Goal: Task Accomplishment & Management: Manage account settings

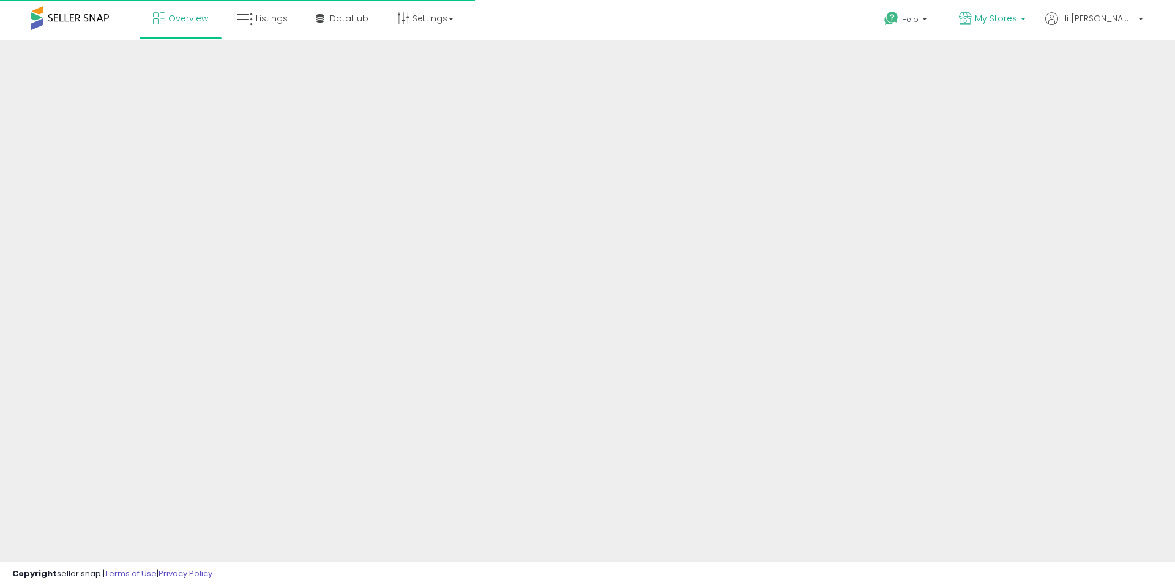
click at [1017, 20] on span "My Stores" at bounding box center [996, 18] width 42 height 12
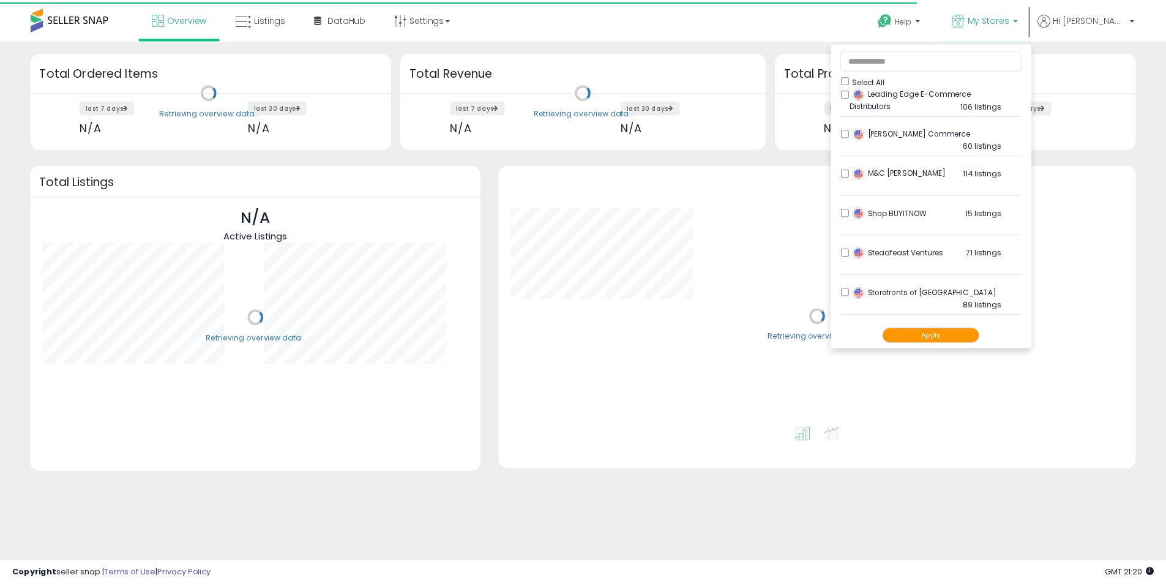
scroll to position [489, 0]
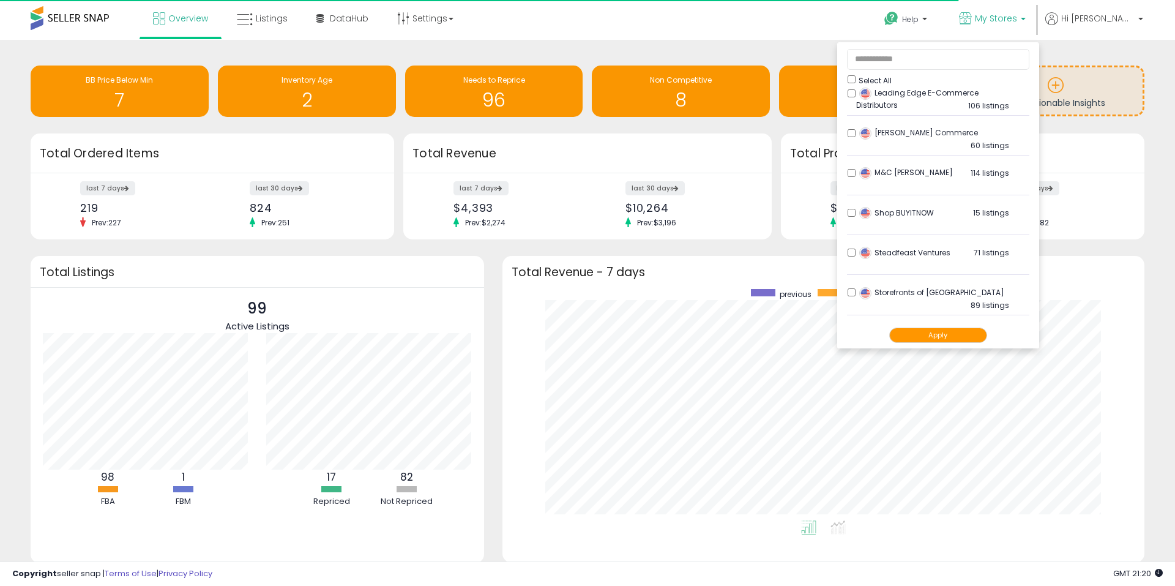
click at [871, 135] on img at bounding box center [865, 133] width 12 height 12
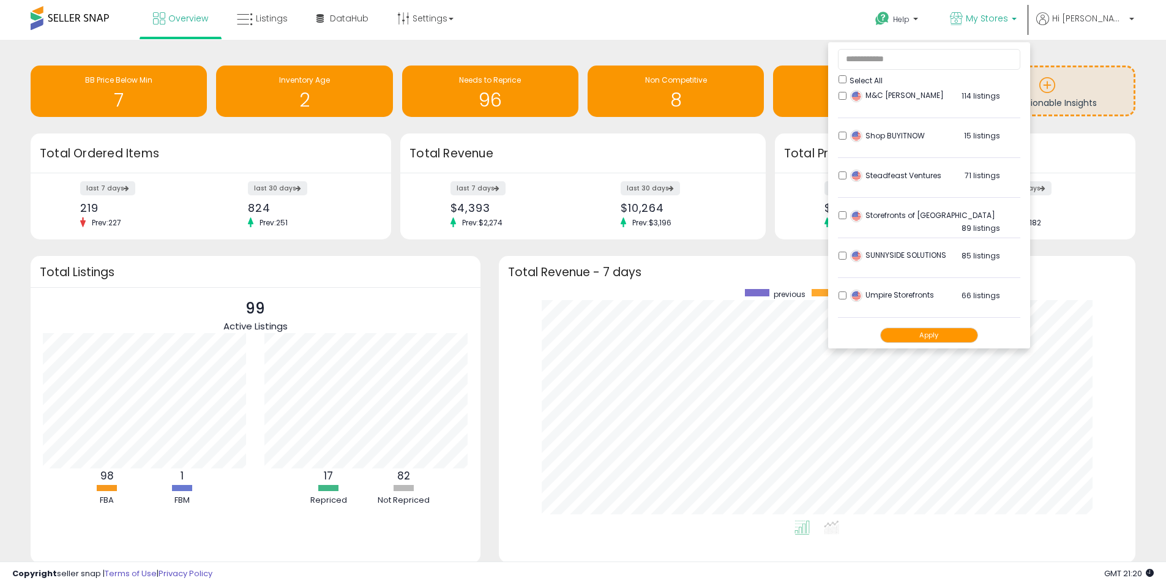
scroll to position [641, 0]
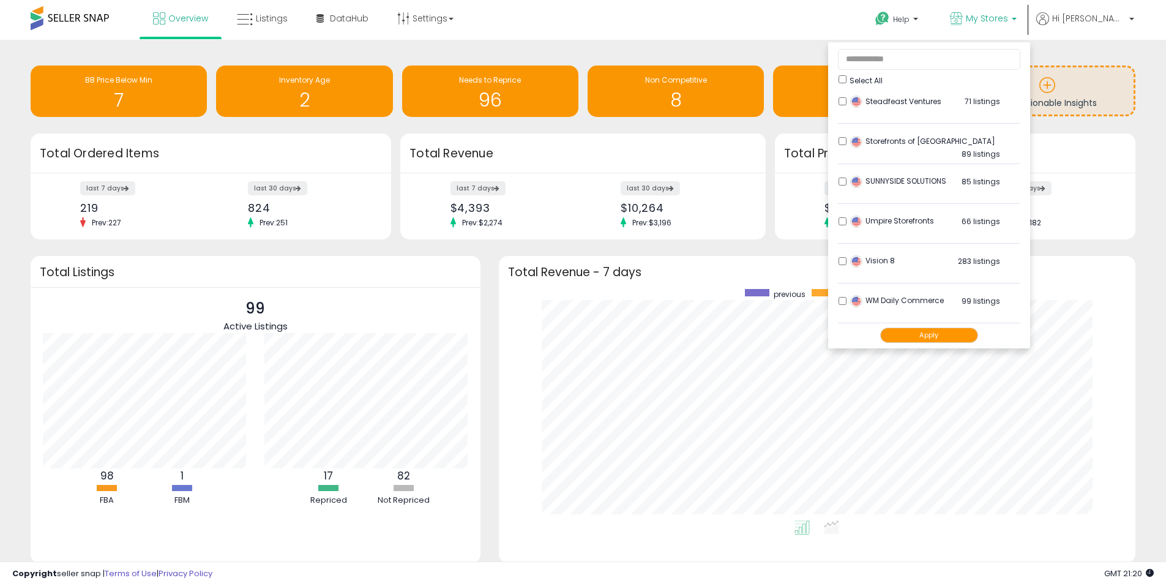
click at [879, 299] on div "WM Daily Commerce 99 listings" at bounding box center [923, 304] width 153 height 18
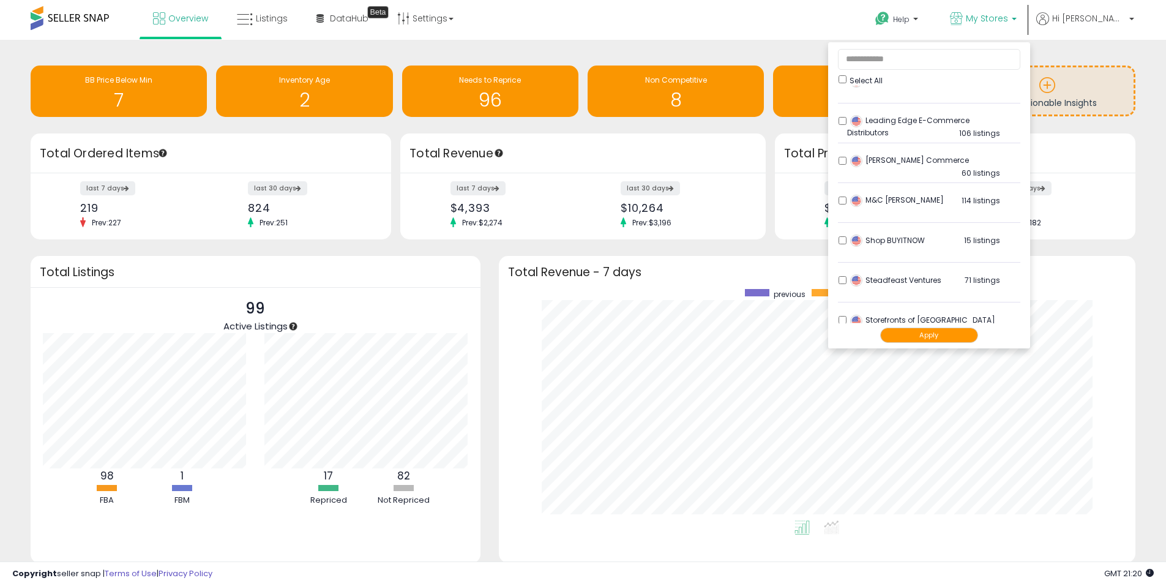
scroll to position [396, 0]
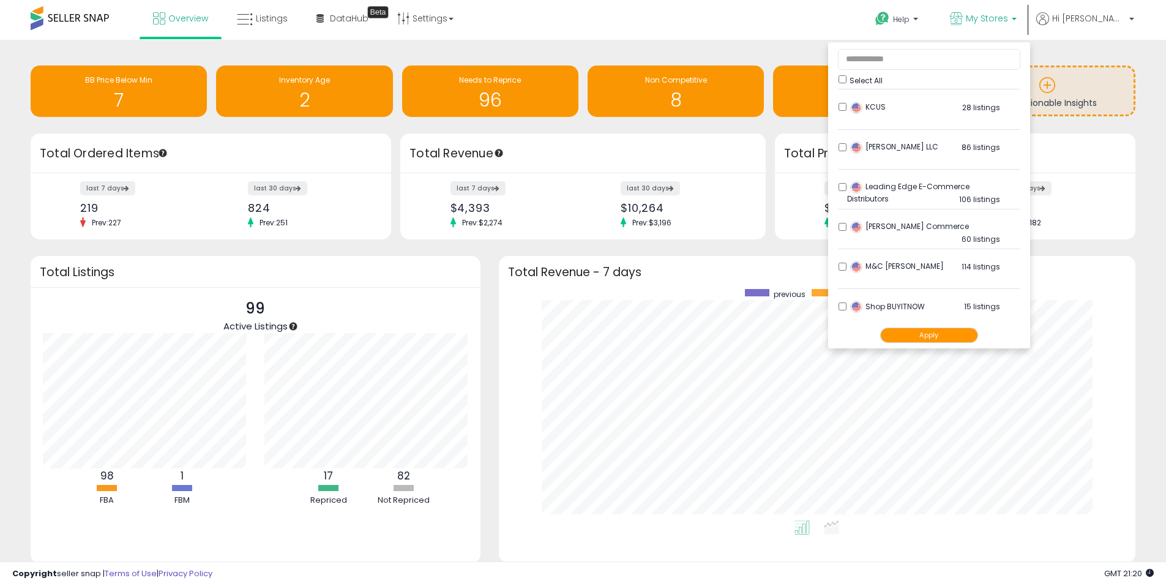
click at [942, 335] on button "Apply" at bounding box center [929, 334] width 98 height 15
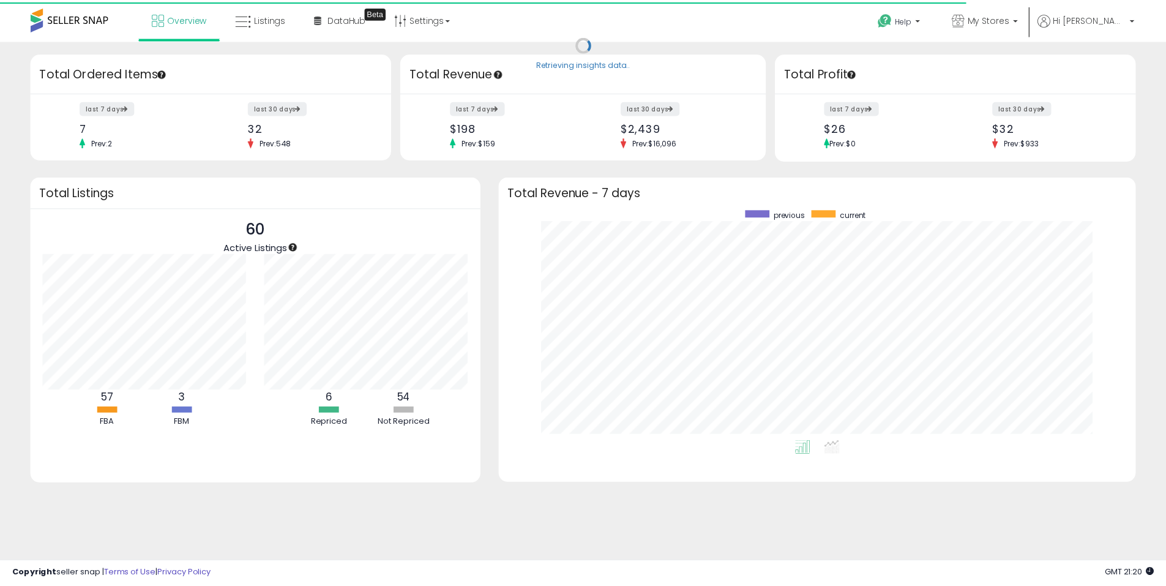
scroll to position [231, 617]
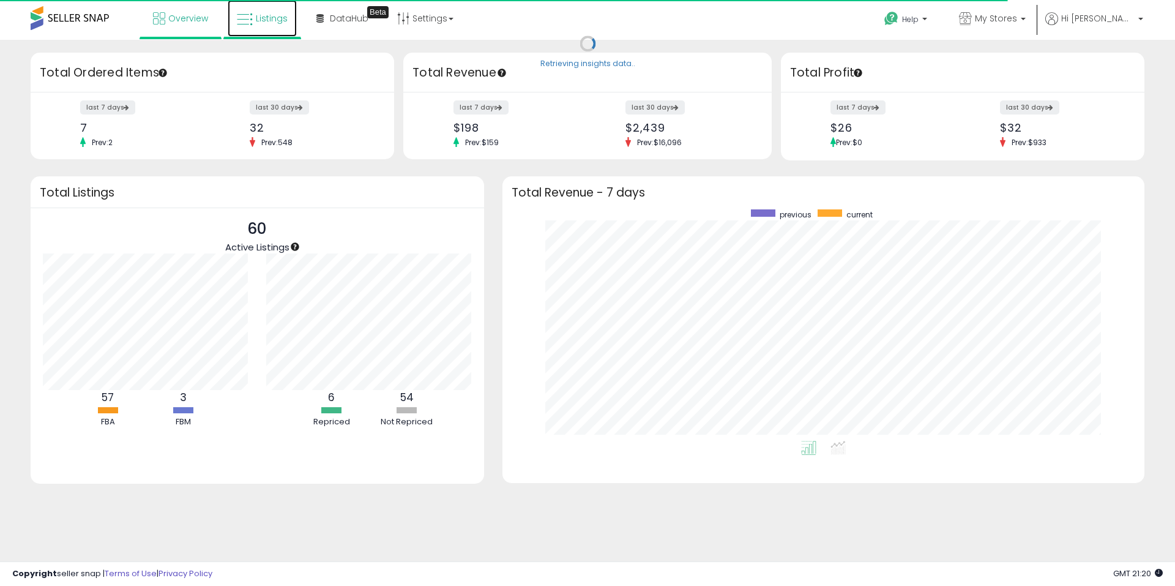
click at [260, 25] on link "Listings" at bounding box center [262, 18] width 69 height 37
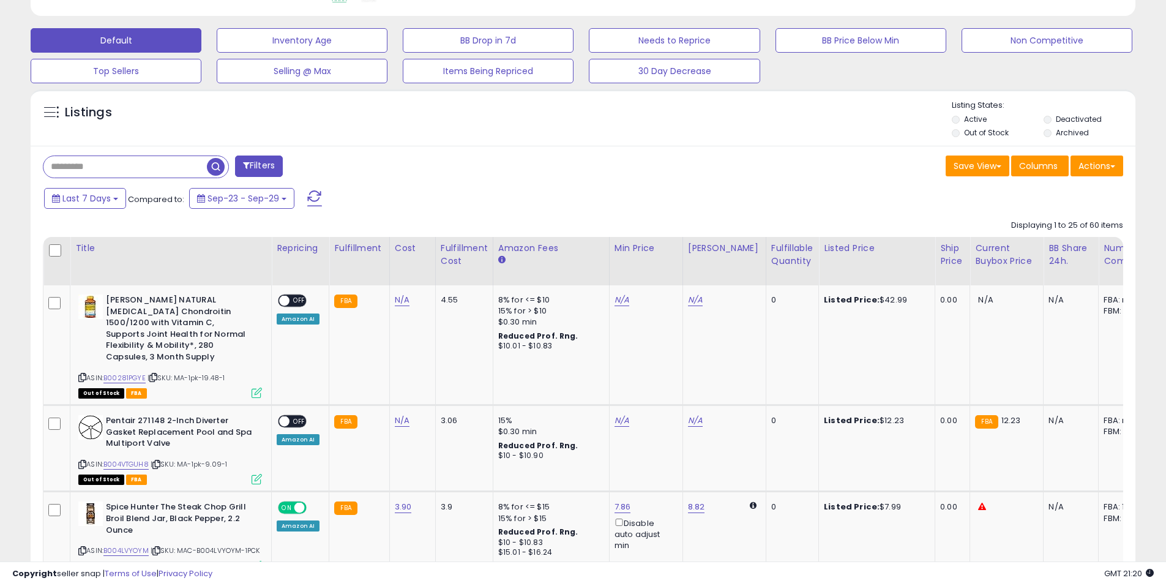
scroll to position [367, 0]
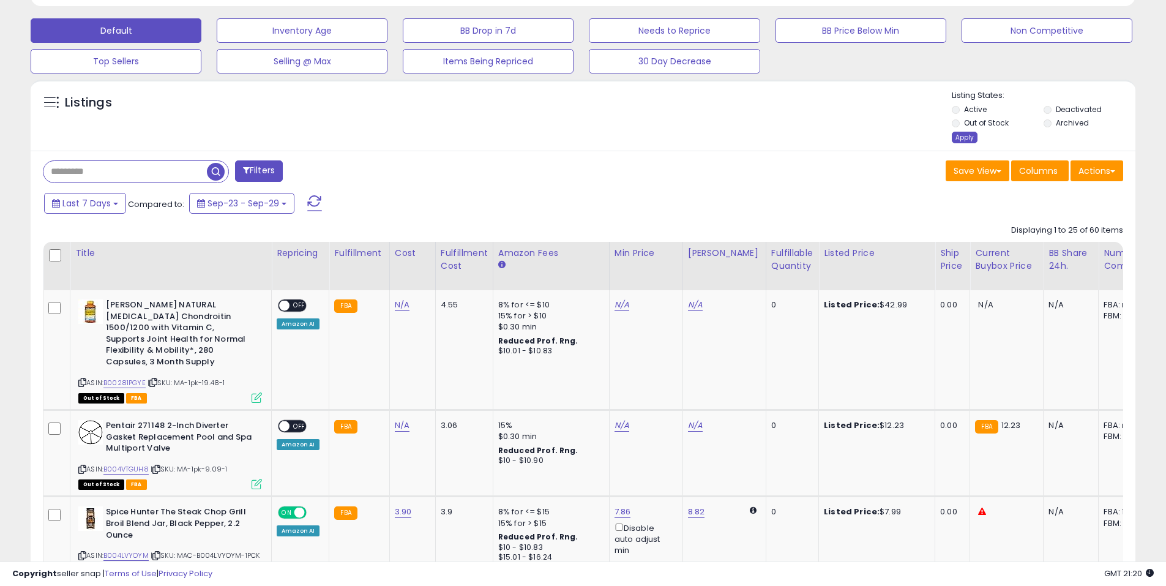
click at [955, 136] on div "Apply" at bounding box center [964, 138] width 26 height 12
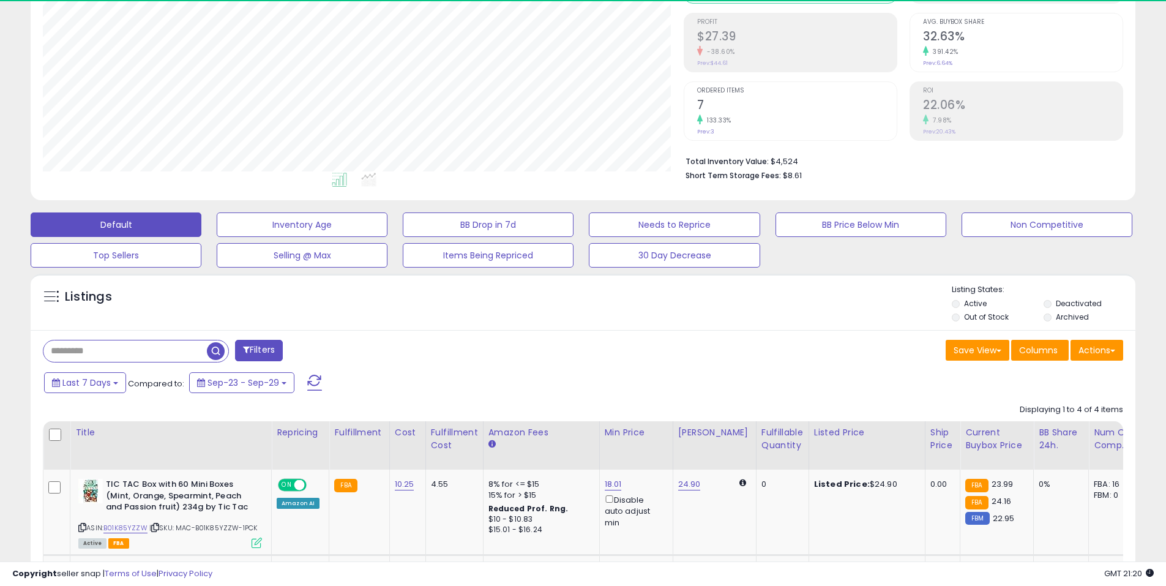
scroll to position [251, 641]
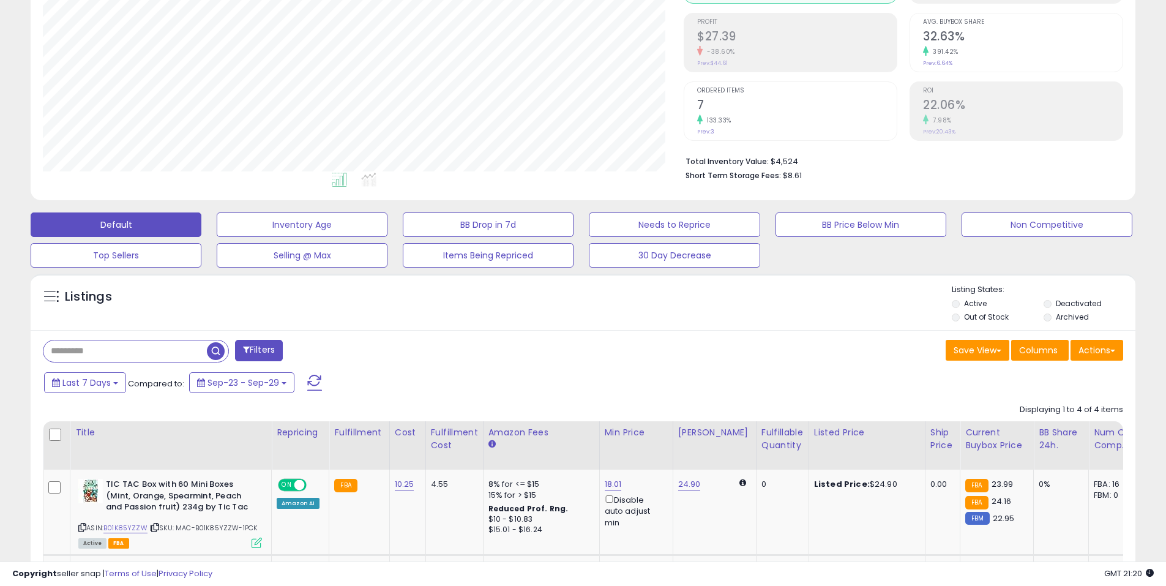
click at [137, 352] on input "text" at bounding box center [124, 350] width 163 height 21
paste input "**********"
type input "**********"
click at [319, 351] on span "button" at bounding box center [322, 351] width 18 height 18
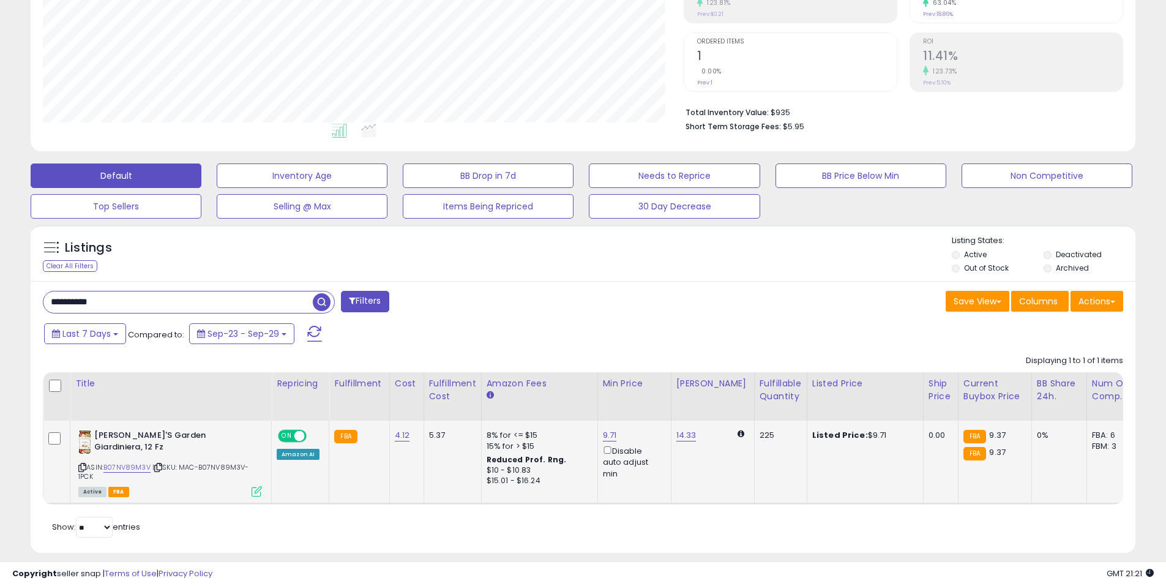
click at [612, 436] on div "9.71 Disable auto adjust min" at bounding box center [632, 455] width 59 height 50
click at [611, 434] on link "9.71" at bounding box center [610, 435] width 14 height 12
drag, startPoint x: 530, startPoint y: 392, endPoint x: 568, endPoint y: 391, distance: 37.9
click at [568, 391] on input "****" at bounding box center [570, 392] width 109 height 21
drag, startPoint x: 563, startPoint y: 396, endPoint x: 477, endPoint y: 388, distance: 86.0
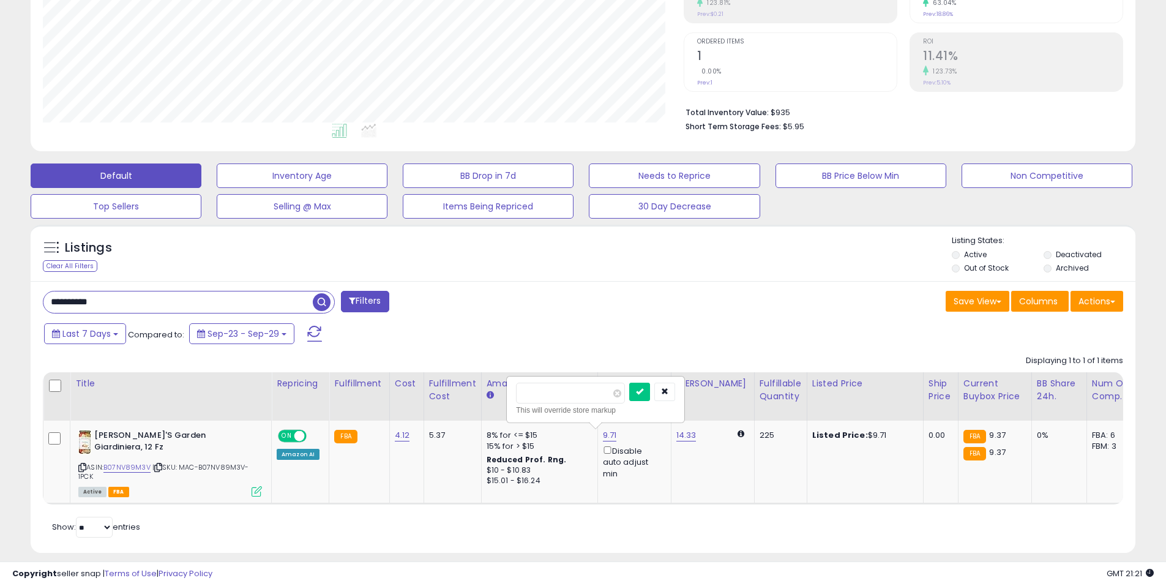
click at [480, 387] on table "Title Repricing" at bounding box center [916, 438] width 1746 height 132
type input "****"
click at [643, 391] on icon "submit" at bounding box center [639, 390] width 7 height 7
click at [686, 436] on link "14.33" at bounding box center [686, 435] width 20 height 12
drag, startPoint x: 635, startPoint y: 394, endPoint x: 580, endPoint y: 388, distance: 55.4
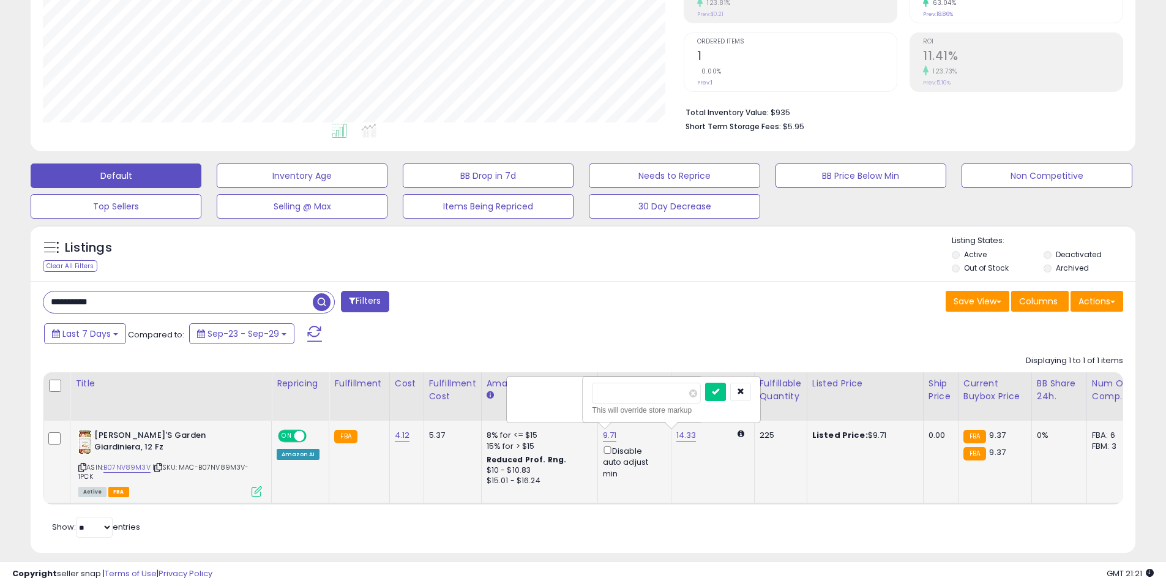
click at [580, 420] on tr "Jeff'S Garden Giardiniera, 12 Fz ASIN: B07NV89M3V | SKU: MAC-B07NV89M3V-1PCK Ac…" at bounding box center [915, 461] width 1745 height 83
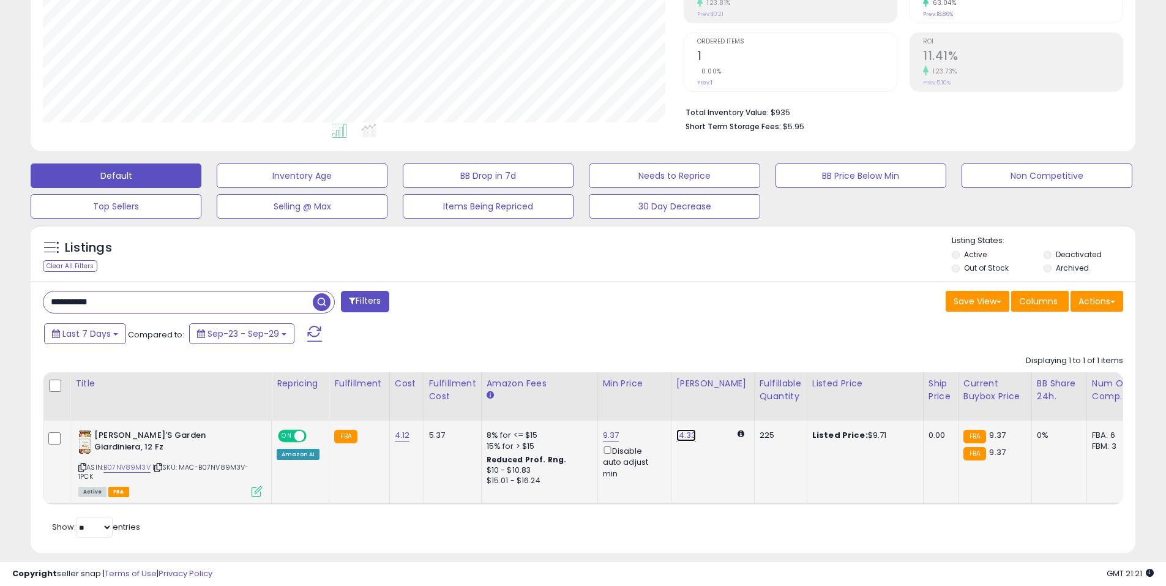
click at [680, 435] on link "14.33" at bounding box center [686, 435] width 20 height 12
drag, startPoint x: 644, startPoint y: 392, endPoint x: 572, endPoint y: 380, distance: 73.1
click at [572, 380] on table "Title Repricing" at bounding box center [916, 438] width 1746 height 132
type input "****"
click at [719, 390] on icon "submit" at bounding box center [715, 390] width 7 height 7
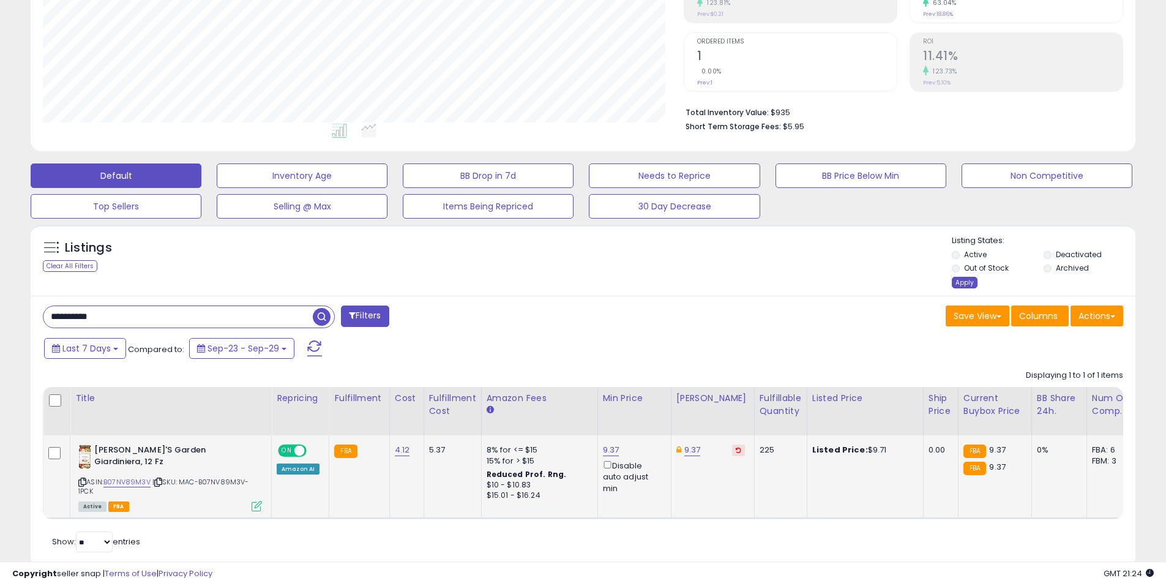
click at [966, 285] on div "Apply" at bounding box center [964, 283] width 26 height 12
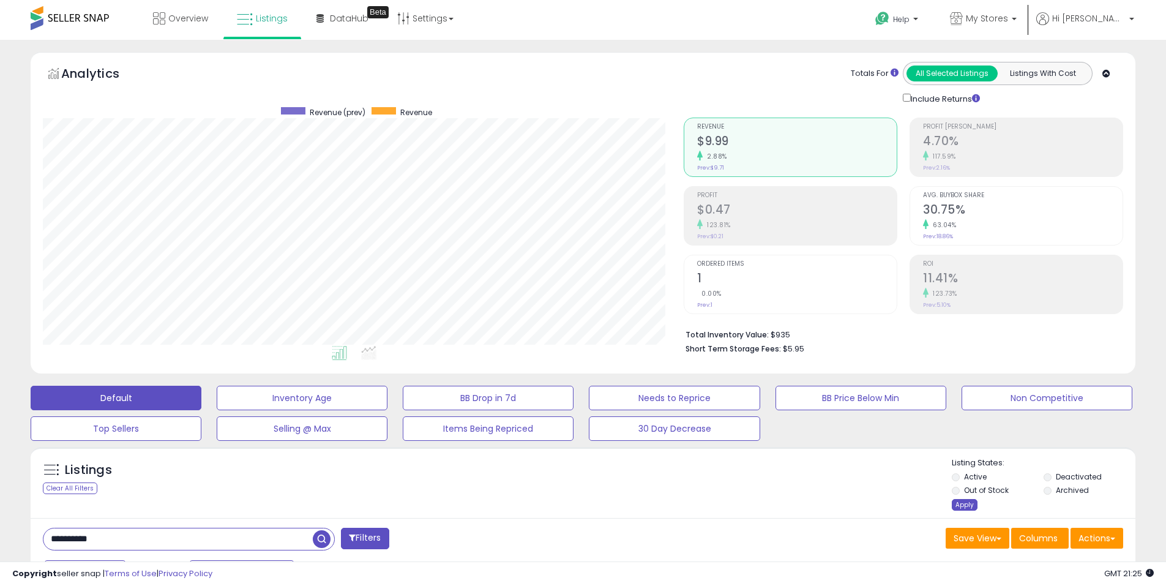
click at [958, 505] on div "Apply" at bounding box center [964, 505] width 26 height 12
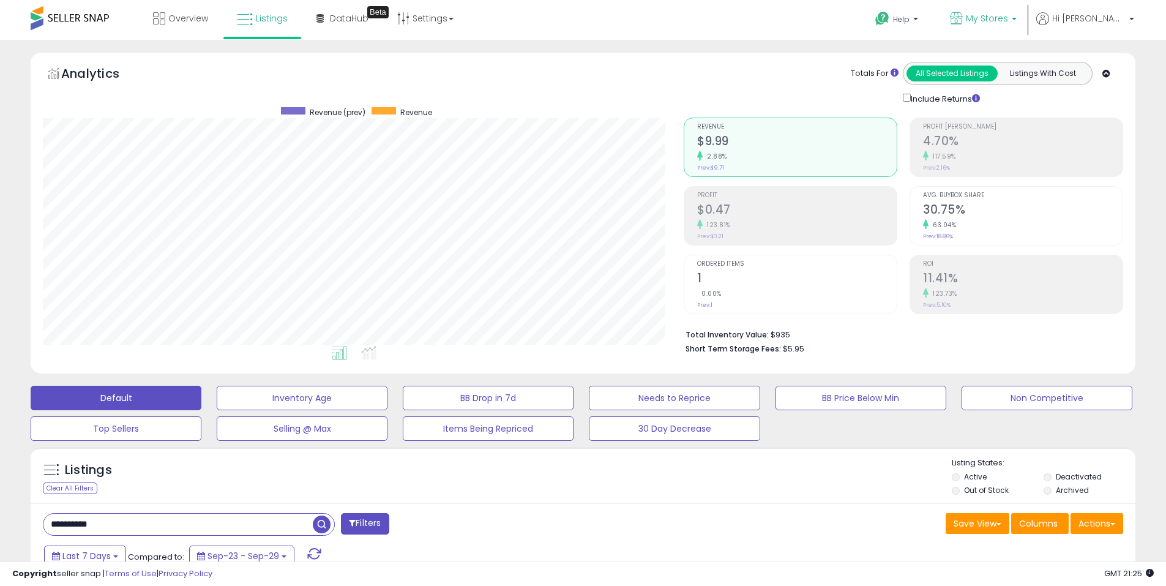
click at [1008, 19] on span "My Stores" at bounding box center [987, 18] width 42 height 12
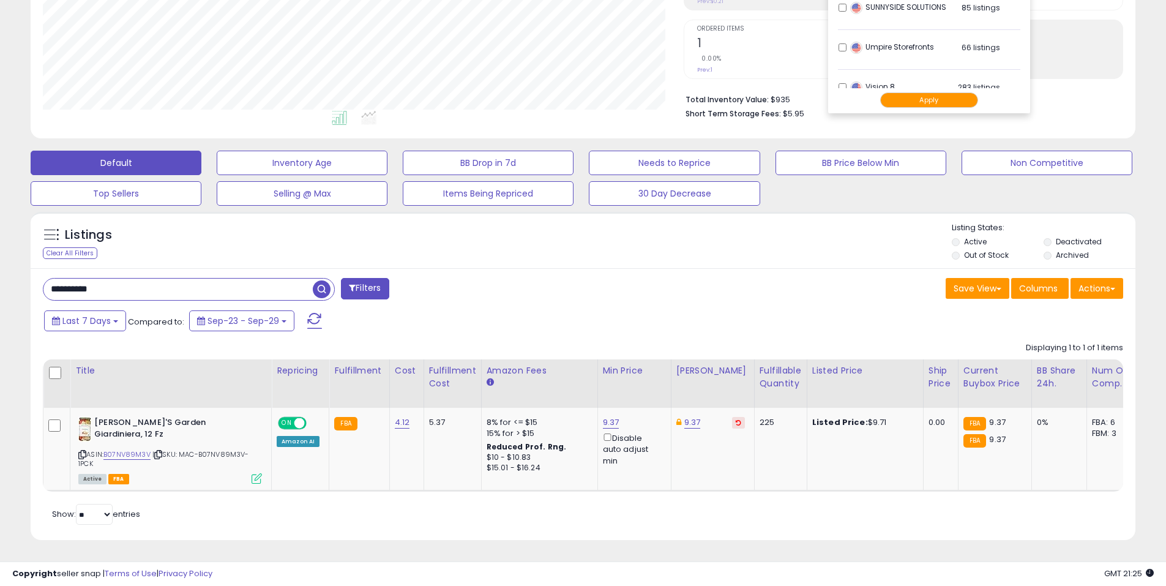
scroll to position [641, 0]
click at [949, 92] on button "Apply" at bounding box center [929, 99] width 98 height 15
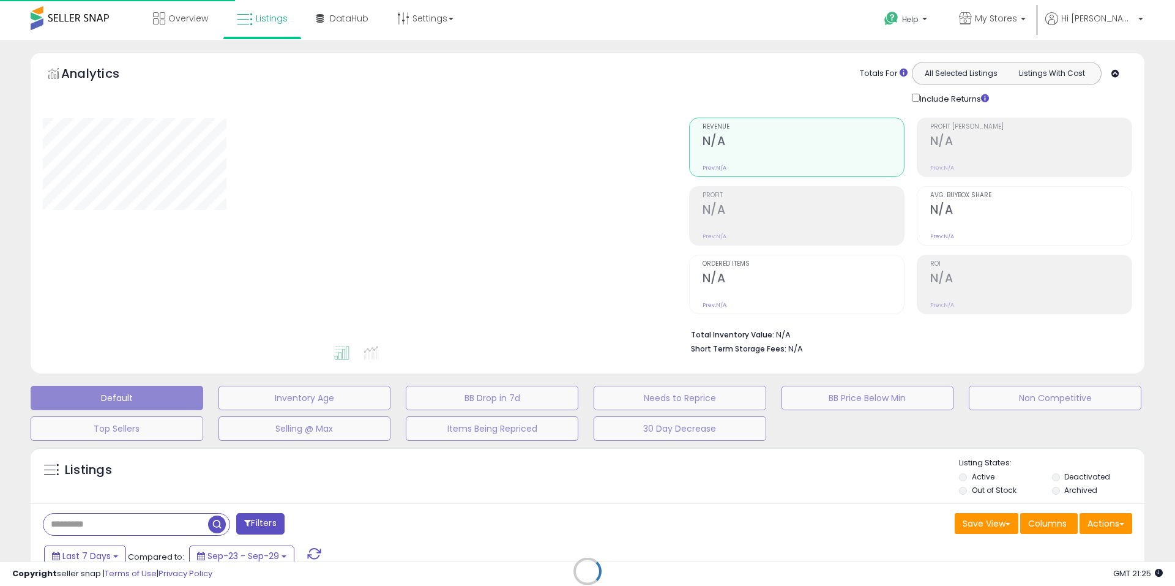
type input "**********"
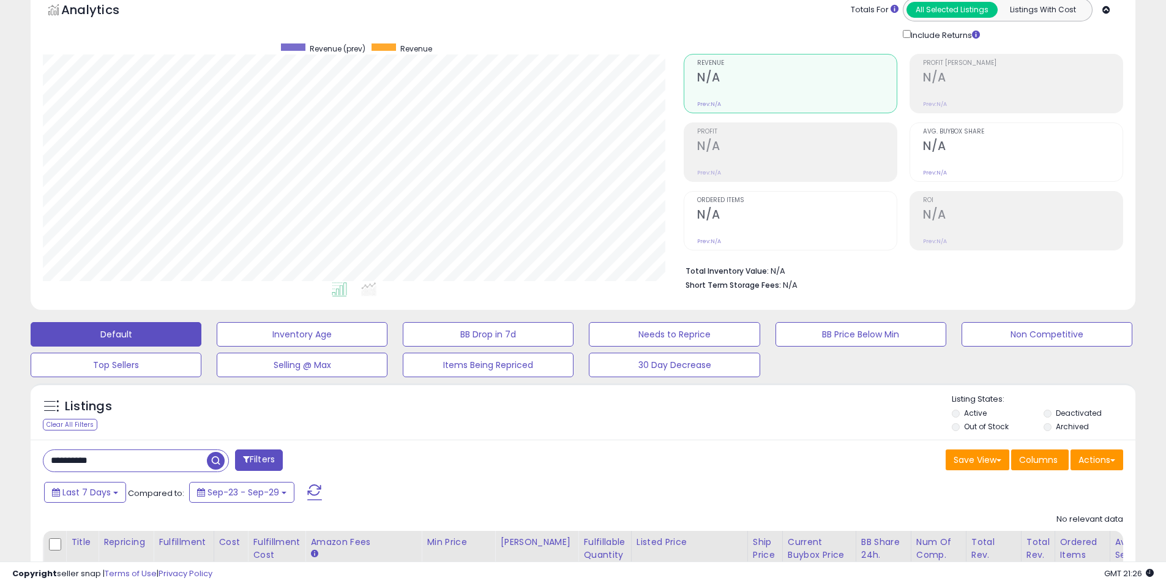
scroll to position [161, 0]
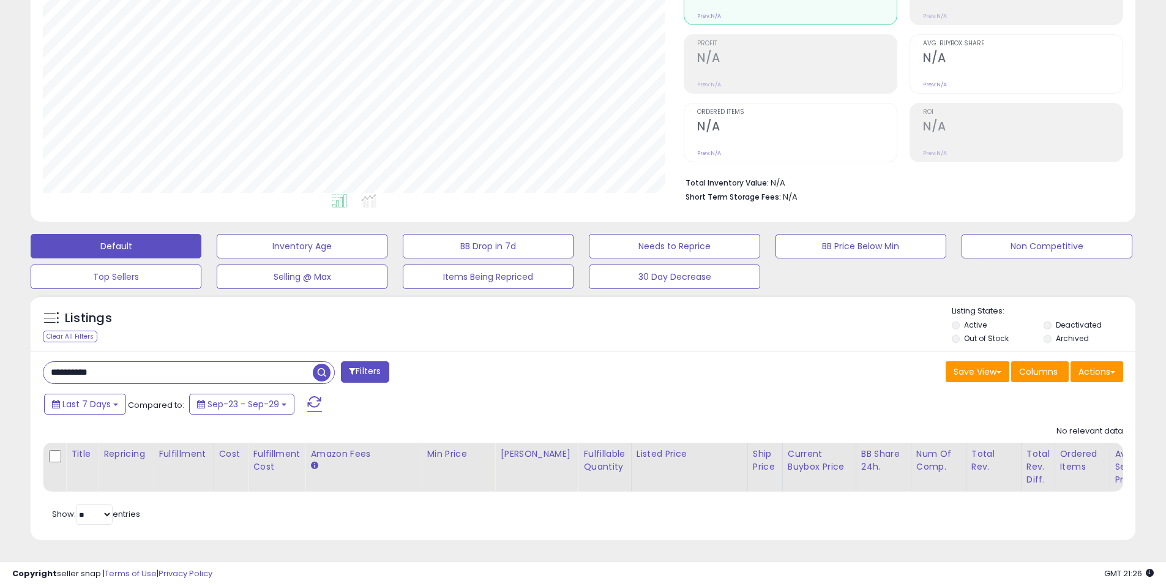
drag, startPoint x: 138, startPoint y: 367, endPoint x: 0, endPoint y: 346, distance: 139.9
click at [0, 346] on div "**********" at bounding box center [583, 237] width 1166 height 698
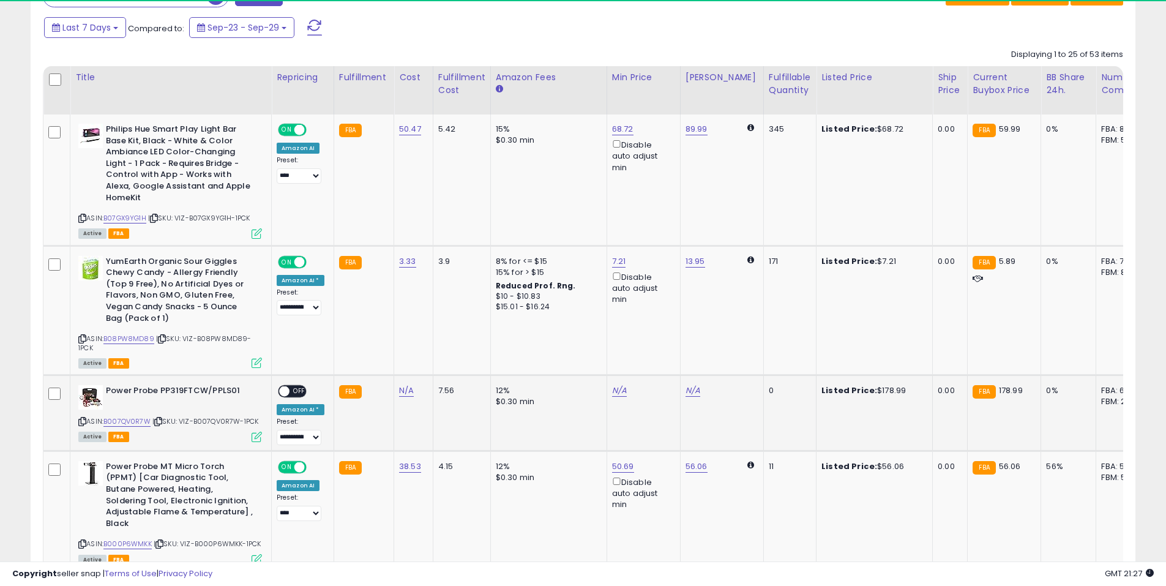
scroll to position [251, 641]
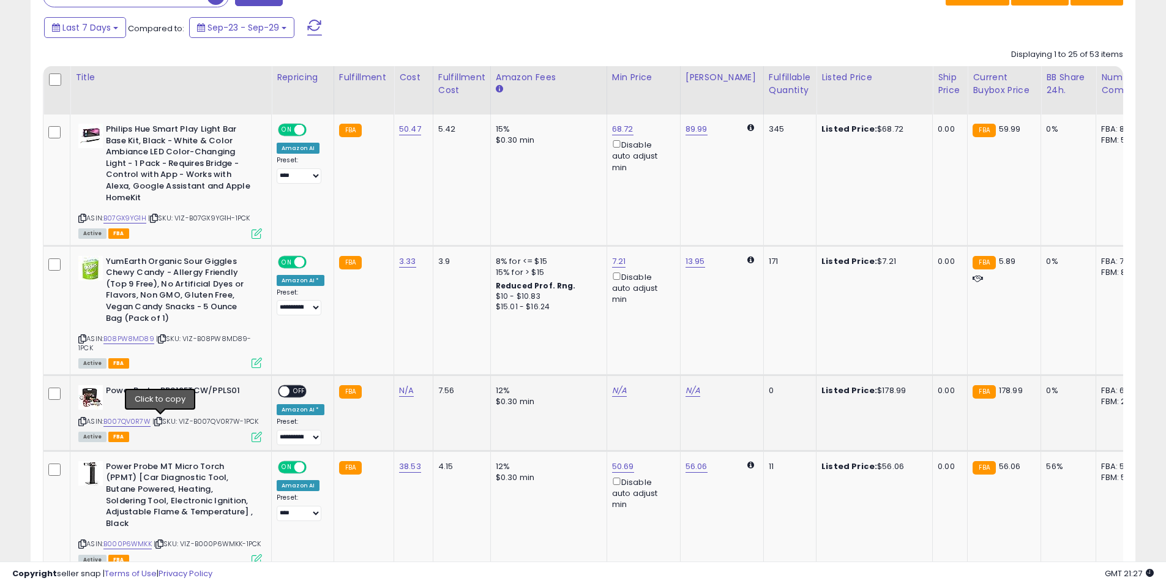
click at [158, 419] on icon at bounding box center [158, 421] width 8 height 7
click at [401, 392] on link "N/A" at bounding box center [406, 390] width 15 height 12
type input "******"
click button "submit" at bounding box center [437, 359] width 21 height 18
click at [296, 390] on span "OFF" at bounding box center [299, 391] width 20 height 10
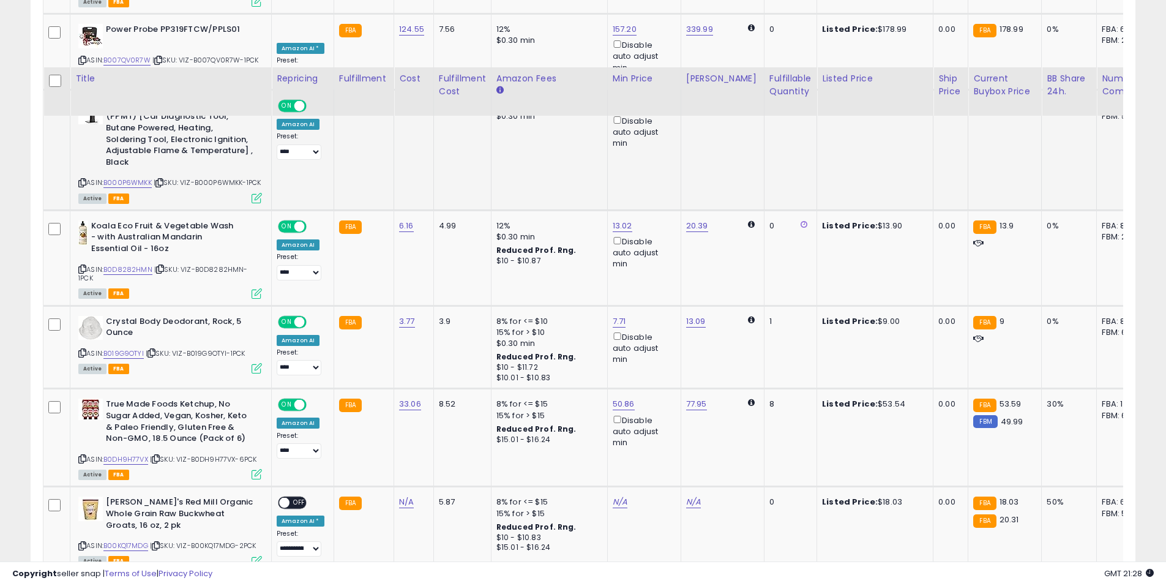
scroll to position [956, 0]
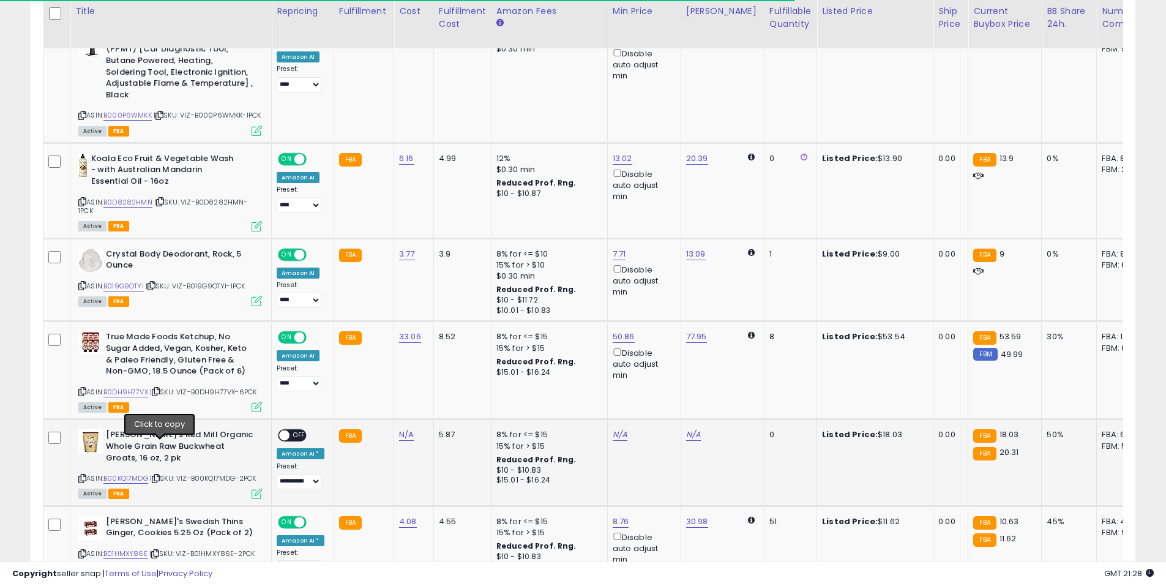
click at [159, 475] on icon at bounding box center [156, 478] width 8 height 7
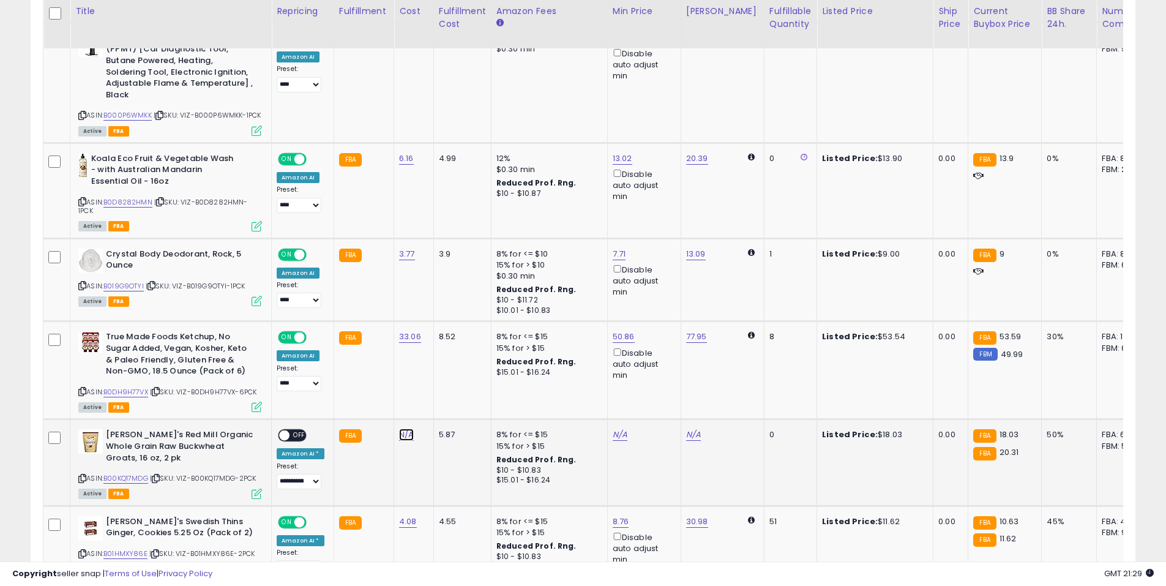
click at [401, 428] on link "N/A" at bounding box center [406, 434] width 15 height 12
type input "****"
click at [448, 378] on button "submit" at bounding box center [437, 383] width 21 height 18
click at [294, 430] on span "OFF" at bounding box center [299, 435] width 20 height 10
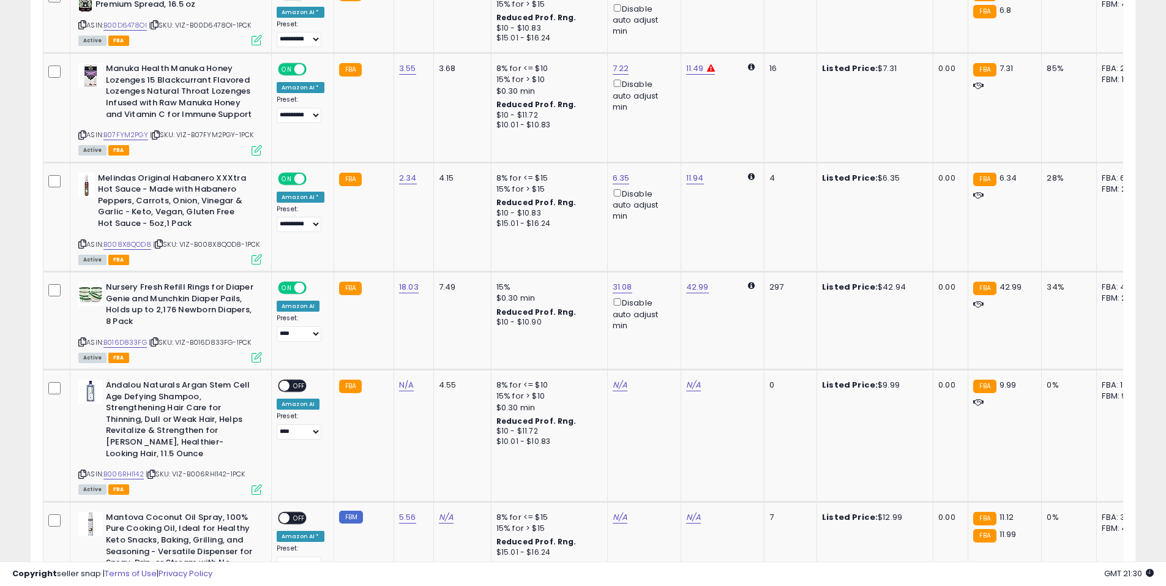
scroll to position [1935, 0]
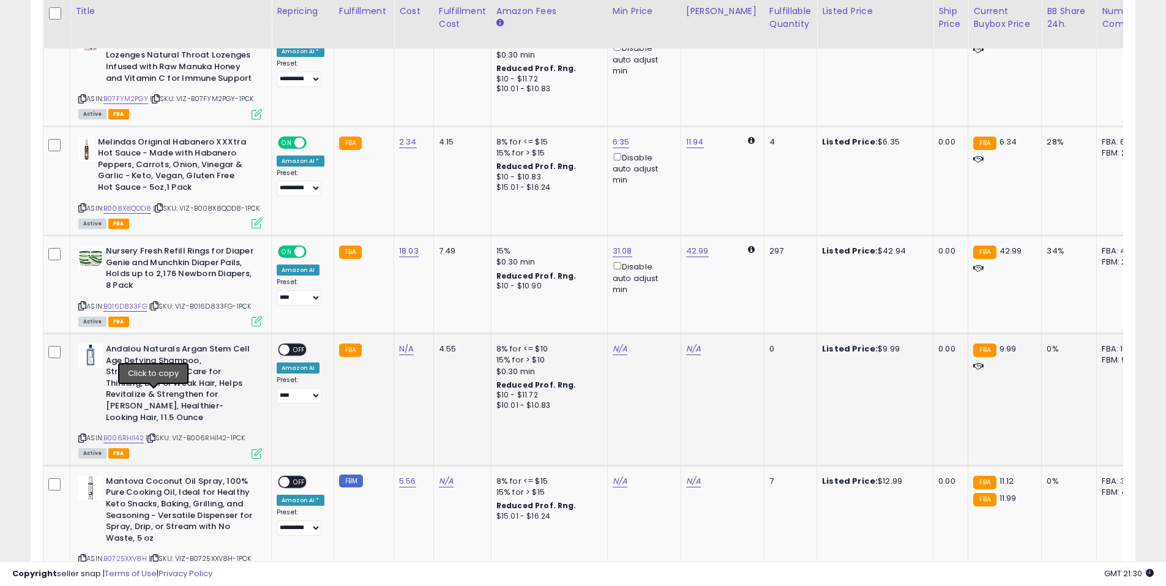
click at [153, 434] on icon at bounding box center [151, 437] width 8 height 7
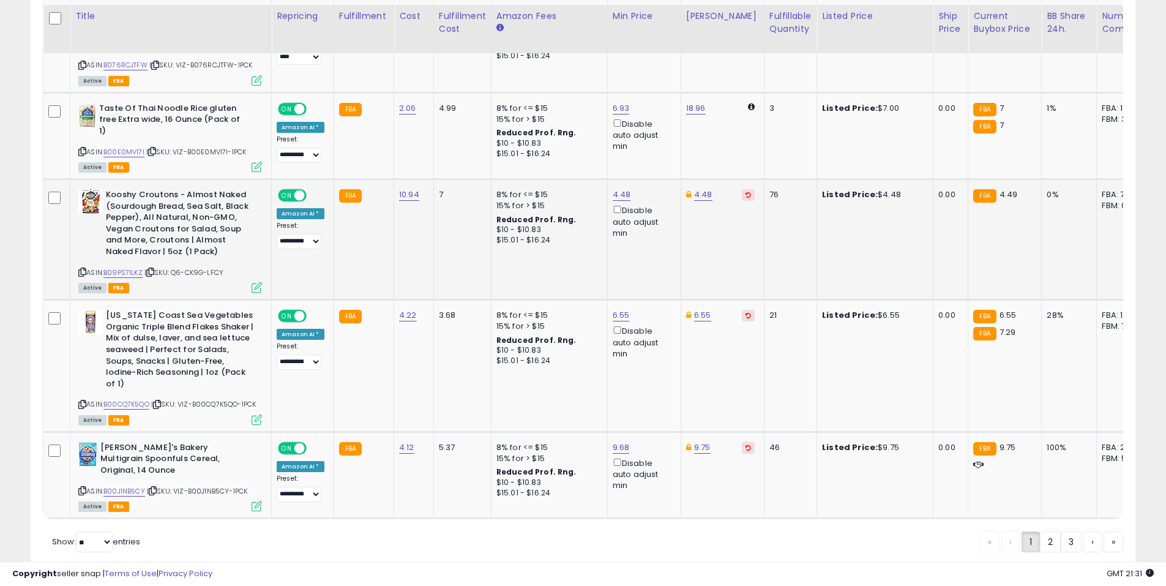
scroll to position [2736, 0]
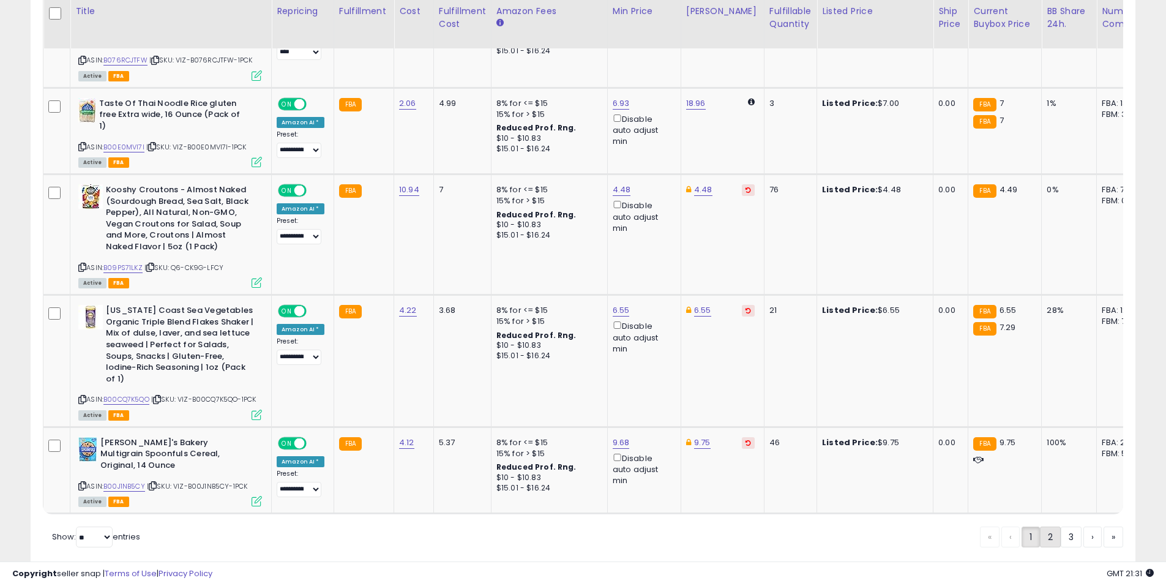
click at [1049, 526] on link "2" at bounding box center [1050, 536] width 21 height 21
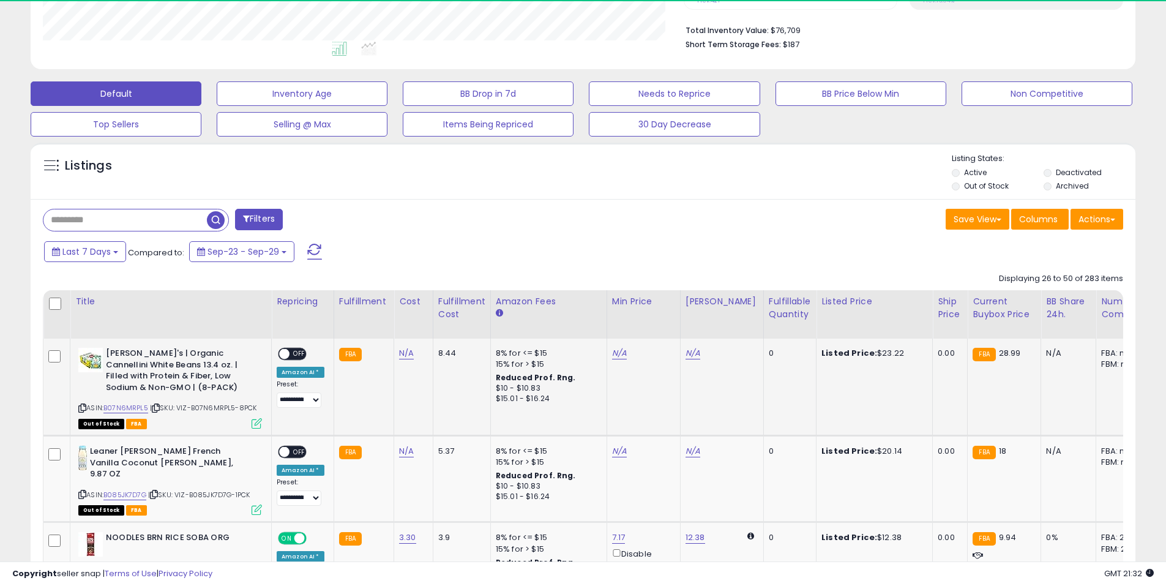
scroll to position [357, 0]
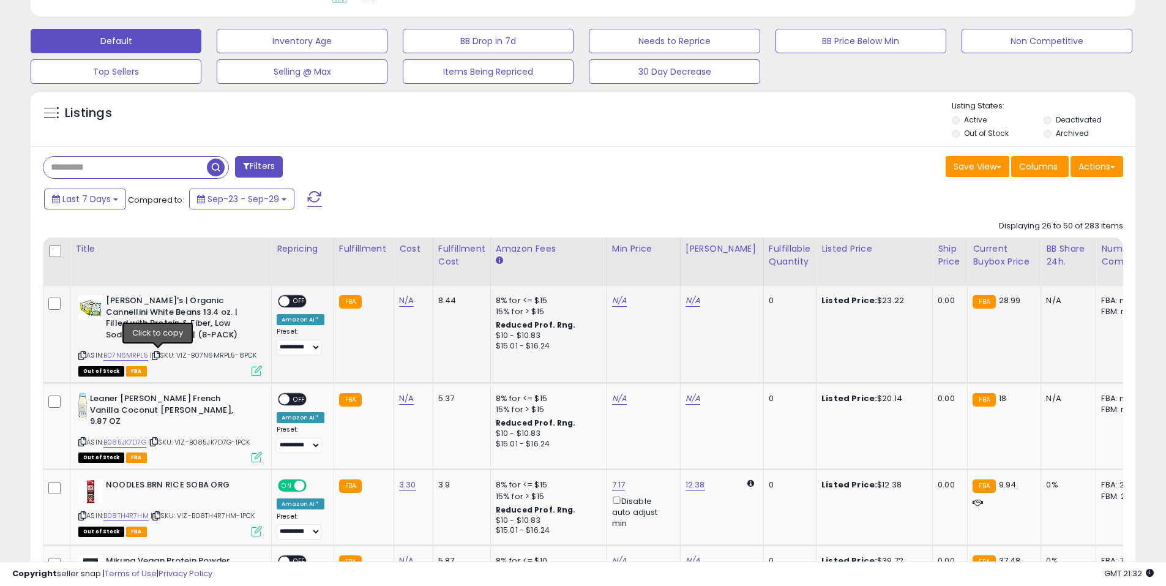
click at [157, 355] on icon at bounding box center [156, 355] width 8 height 7
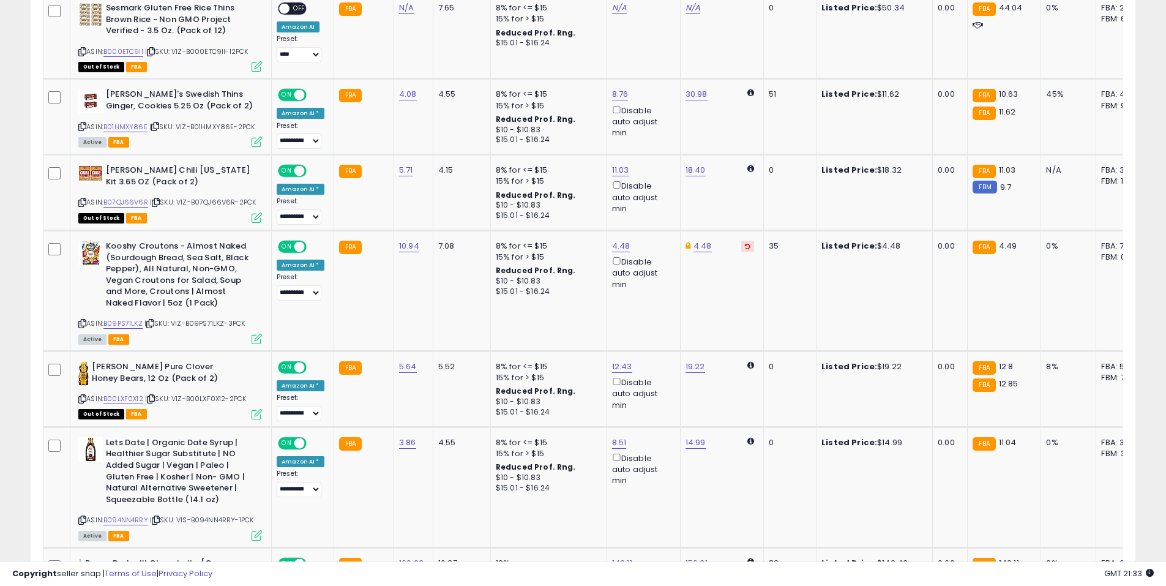
scroll to position [0, 0]
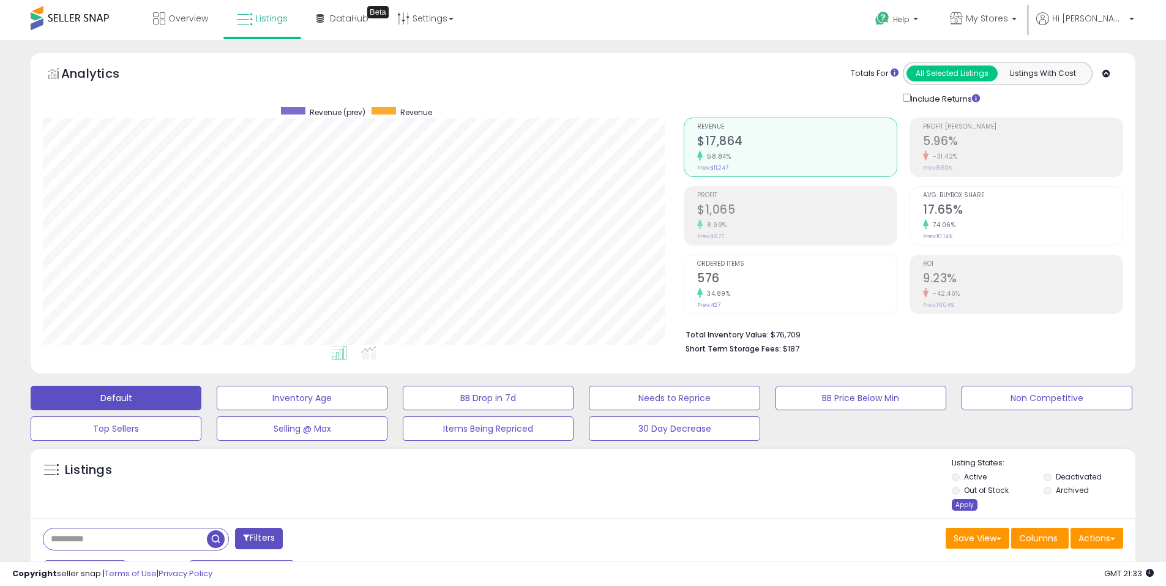
click at [968, 505] on div "Apply" at bounding box center [964, 505] width 26 height 12
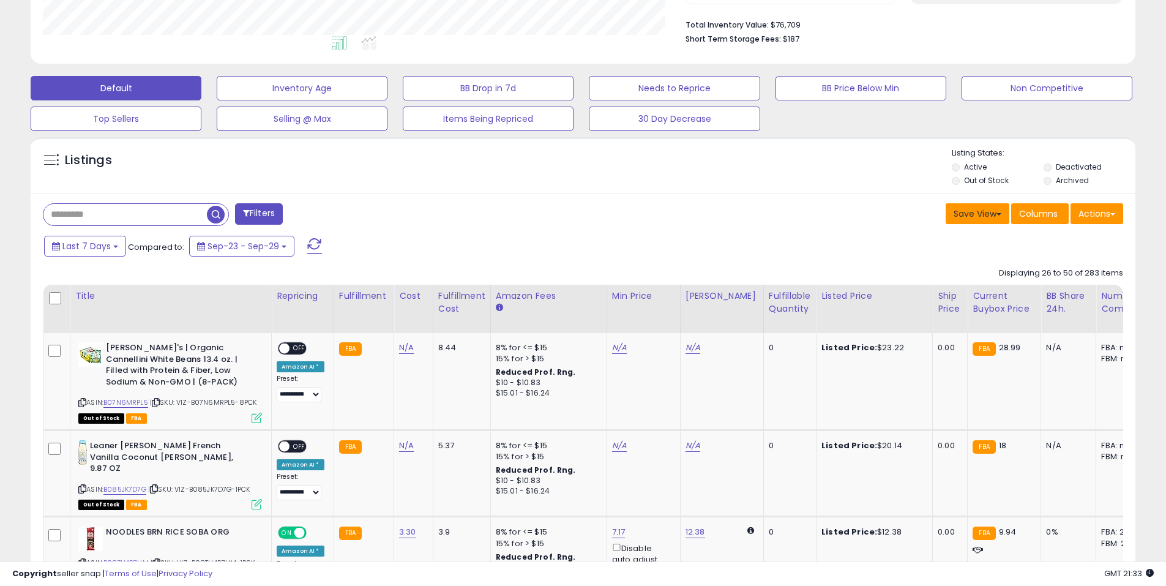
scroll to position [306, 0]
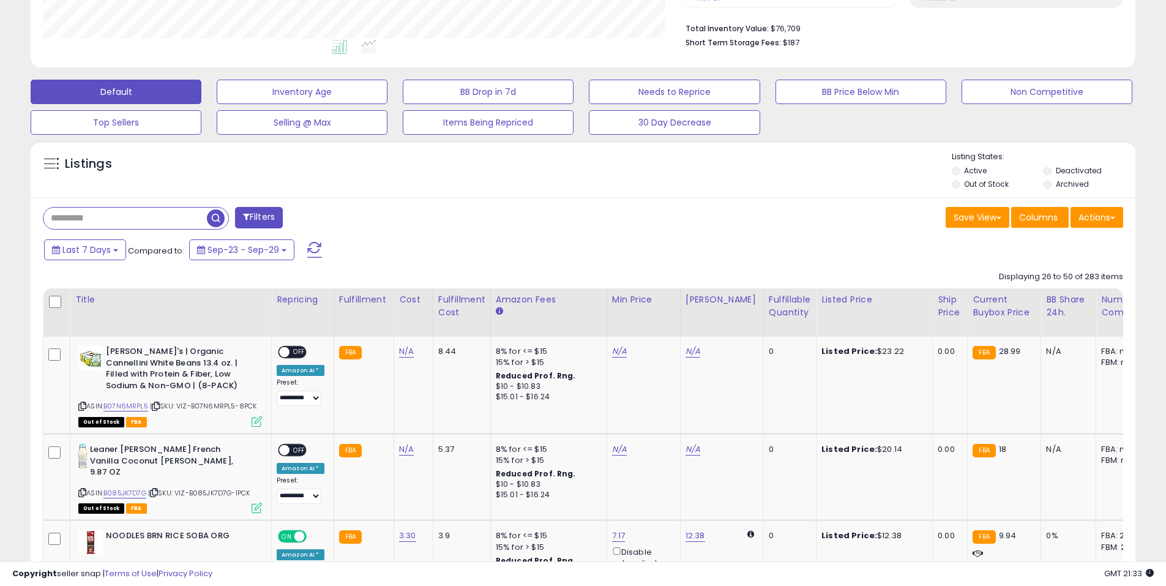
click at [212, 217] on span "button" at bounding box center [216, 218] width 18 height 18
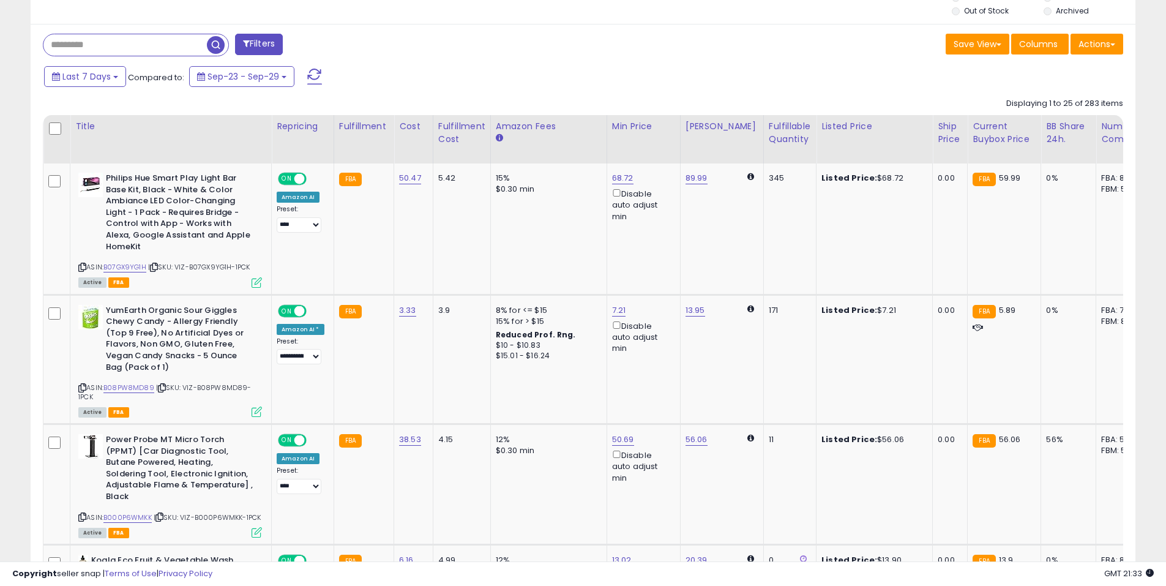
scroll to position [357, 0]
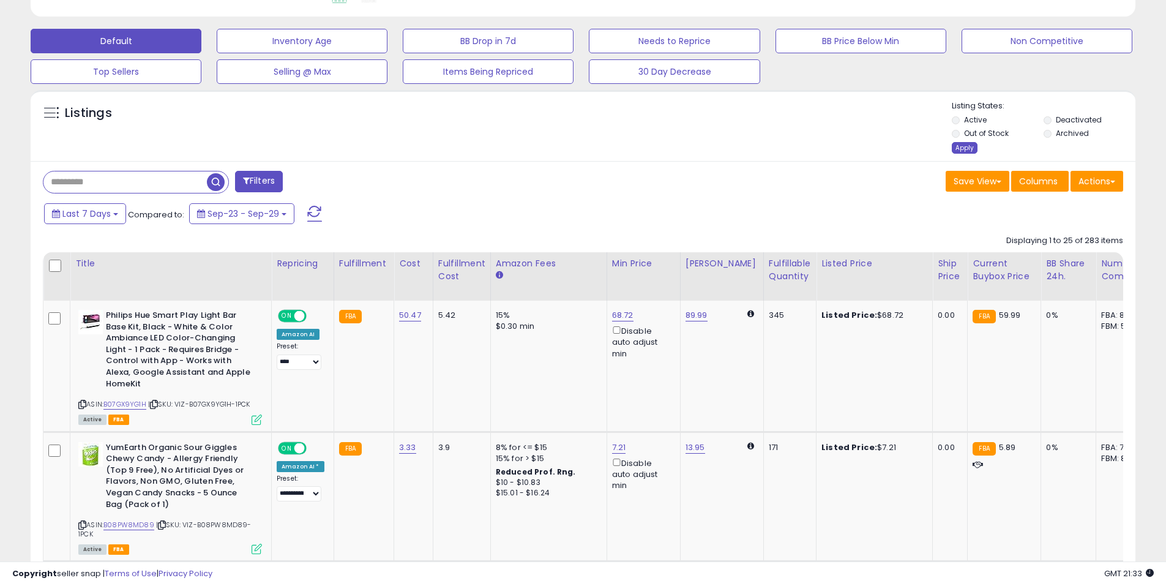
click at [956, 148] on div "Apply" at bounding box center [964, 148] width 26 height 12
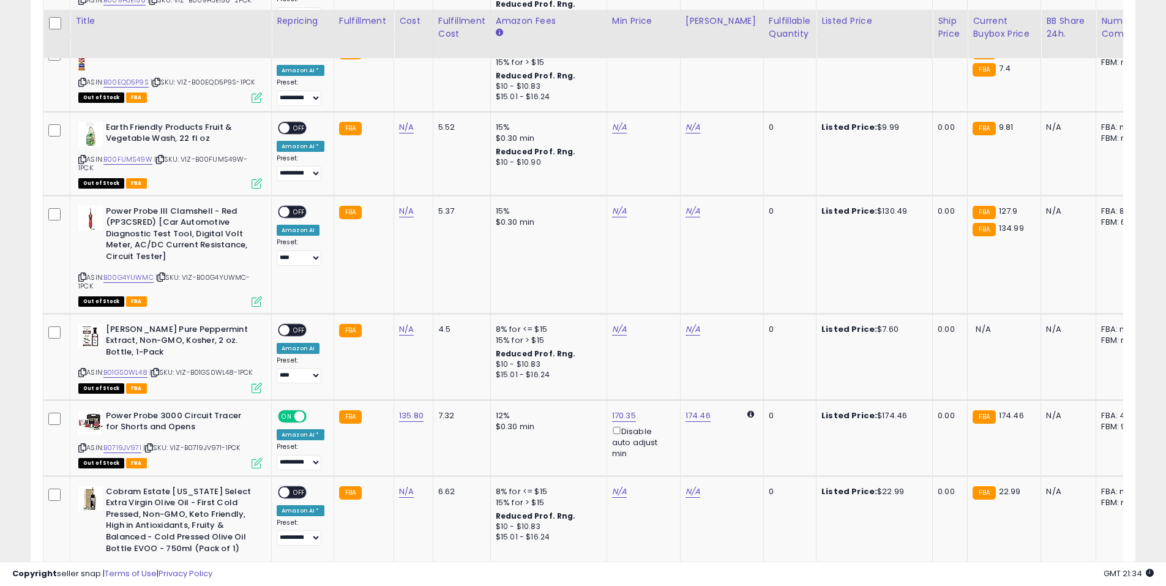
scroll to position [2684, 0]
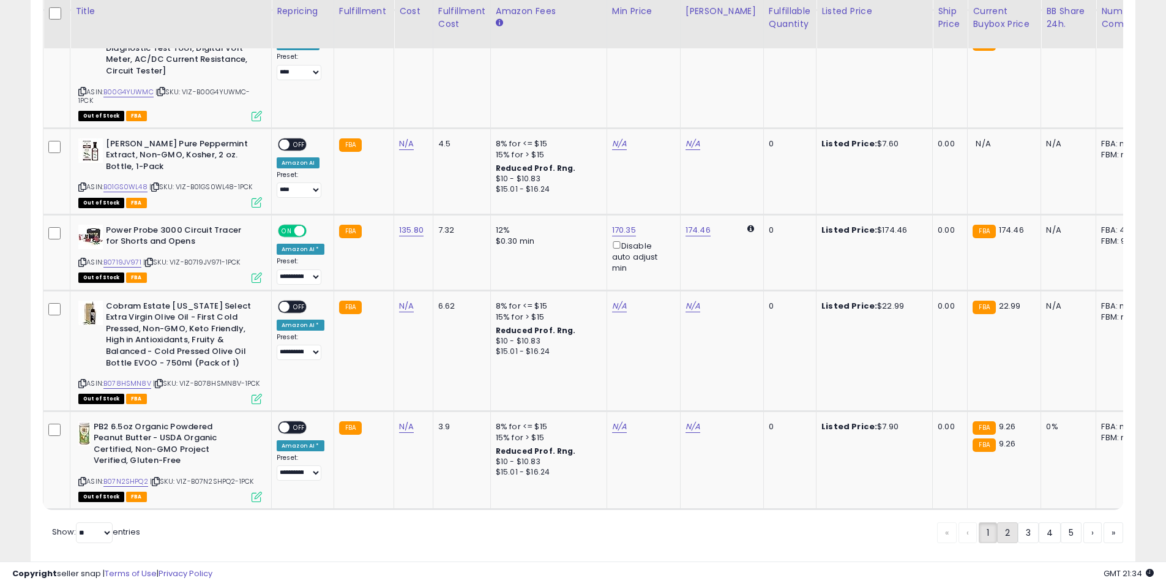
click at [1005, 522] on link "2" at bounding box center [1007, 532] width 21 height 21
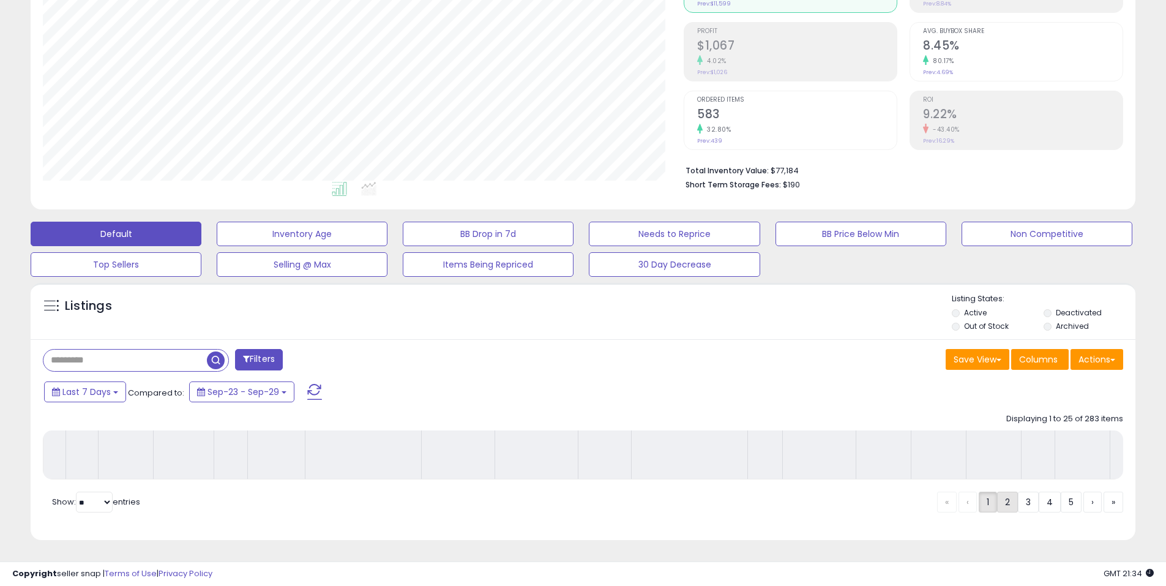
scroll to position [173, 0]
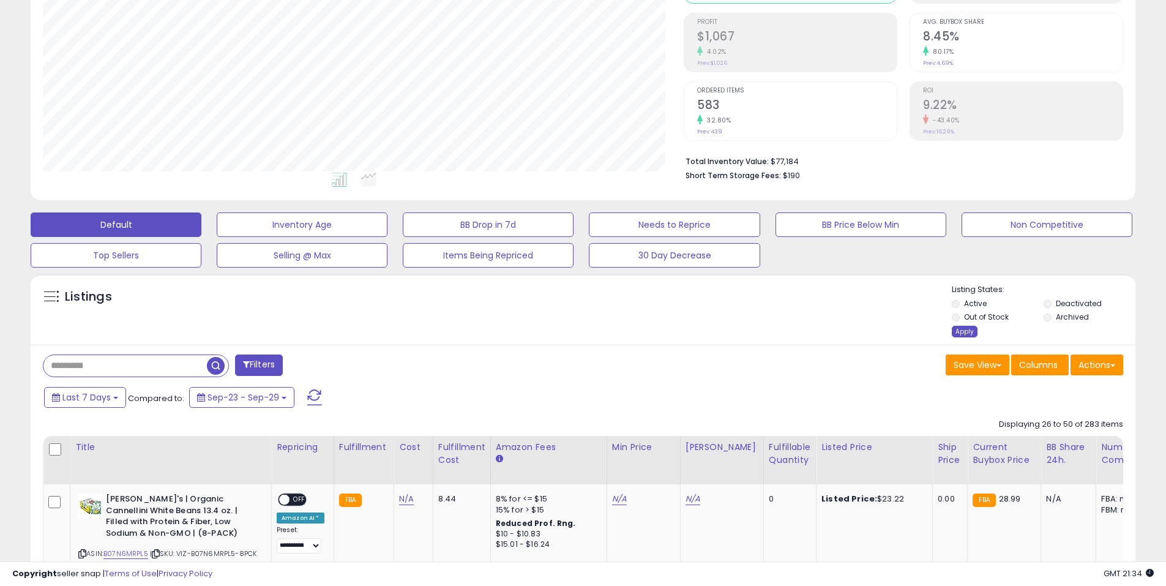
click at [957, 331] on div "Apply" at bounding box center [964, 332] width 26 height 12
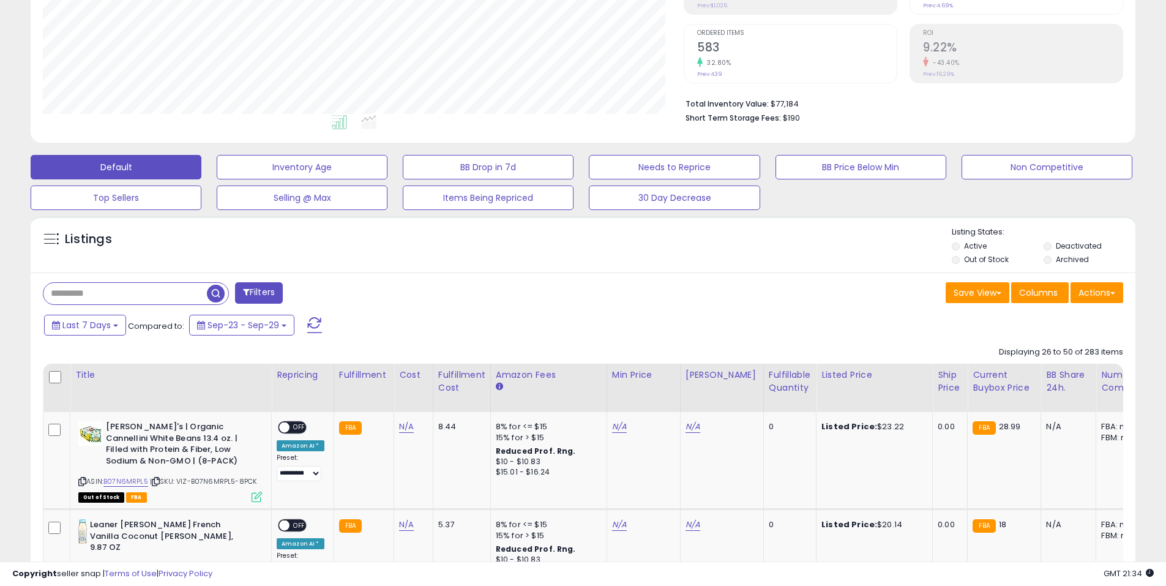
scroll to position [0, 0]
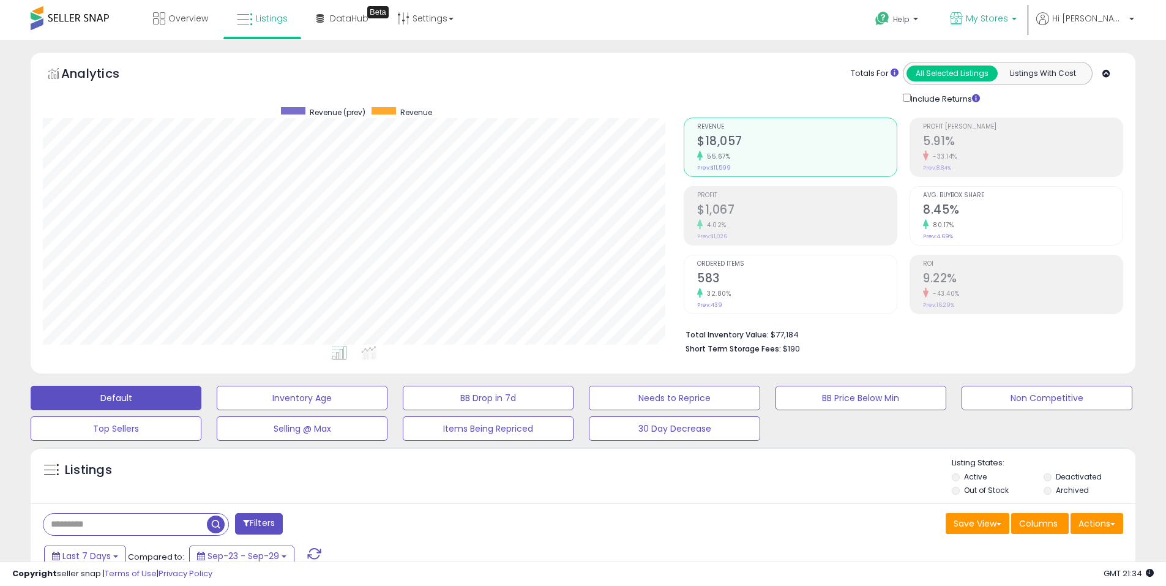
click at [1008, 15] on span "My Stores" at bounding box center [987, 18] width 42 height 12
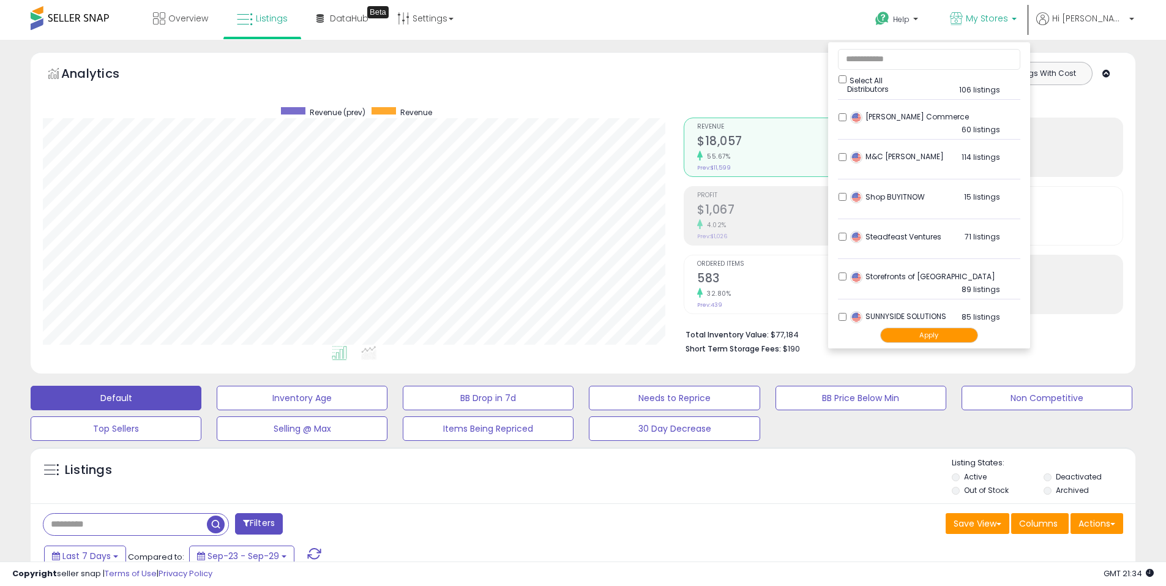
scroll to position [641, 0]
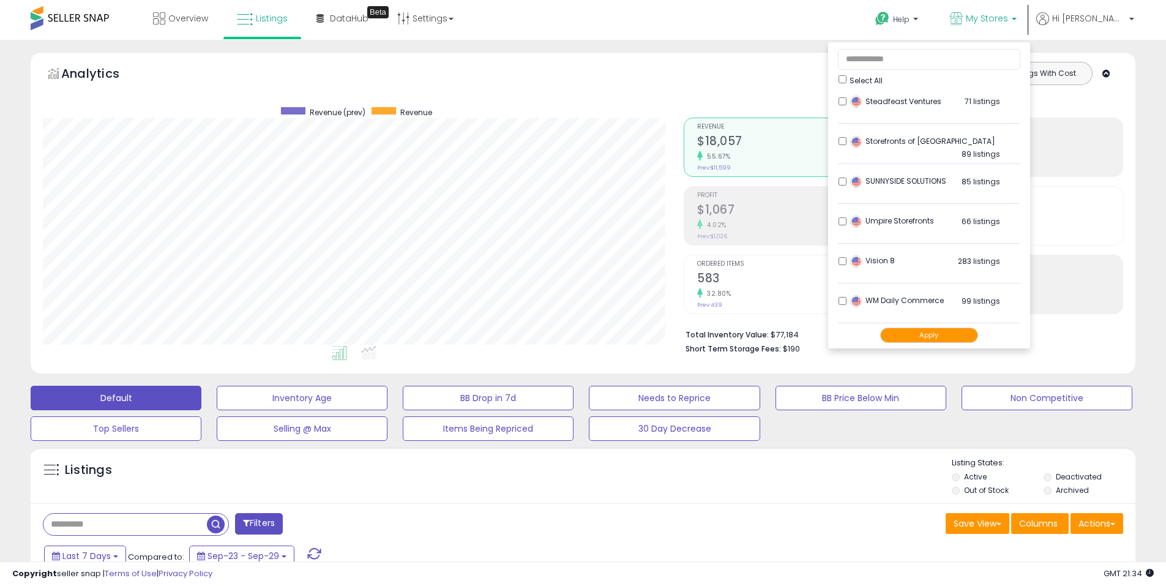
click at [947, 340] on button "Apply" at bounding box center [929, 334] width 98 height 15
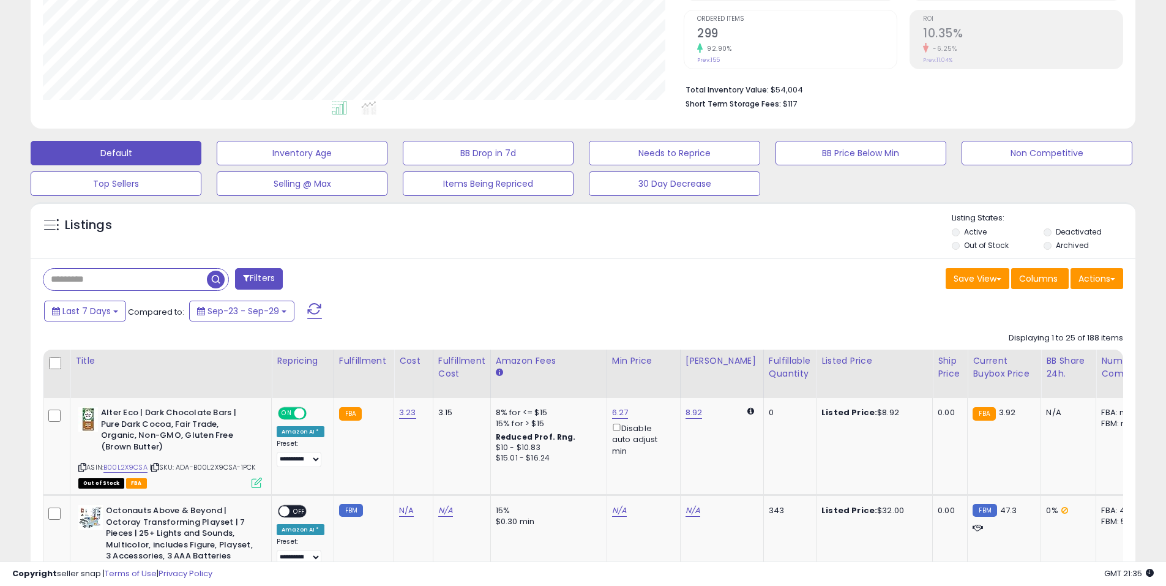
scroll to position [306, 0]
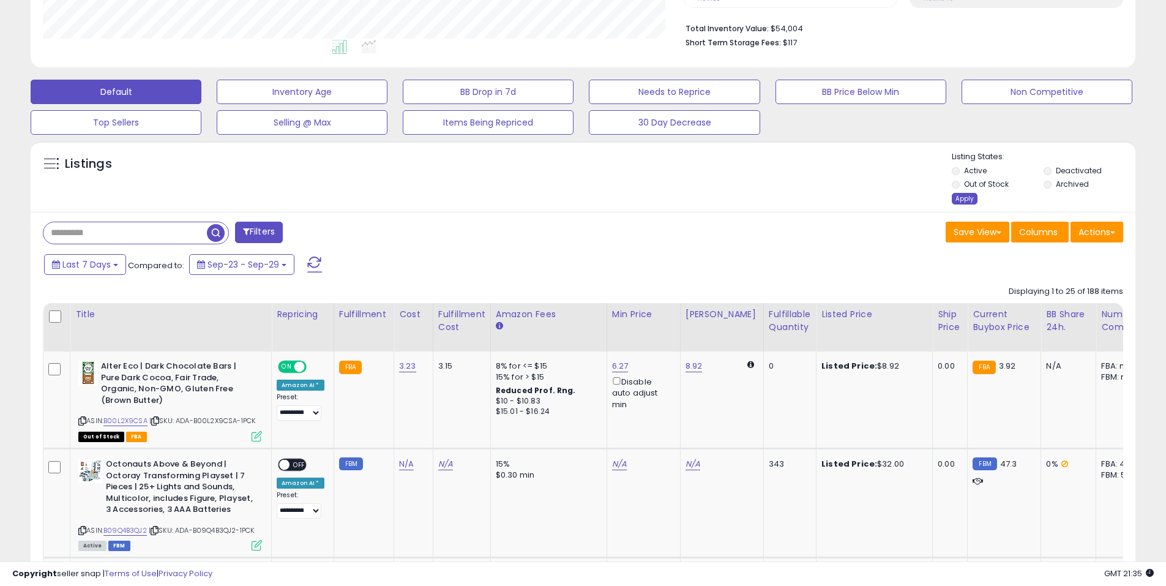
click at [959, 200] on div "Apply" at bounding box center [964, 199] width 26 height 12
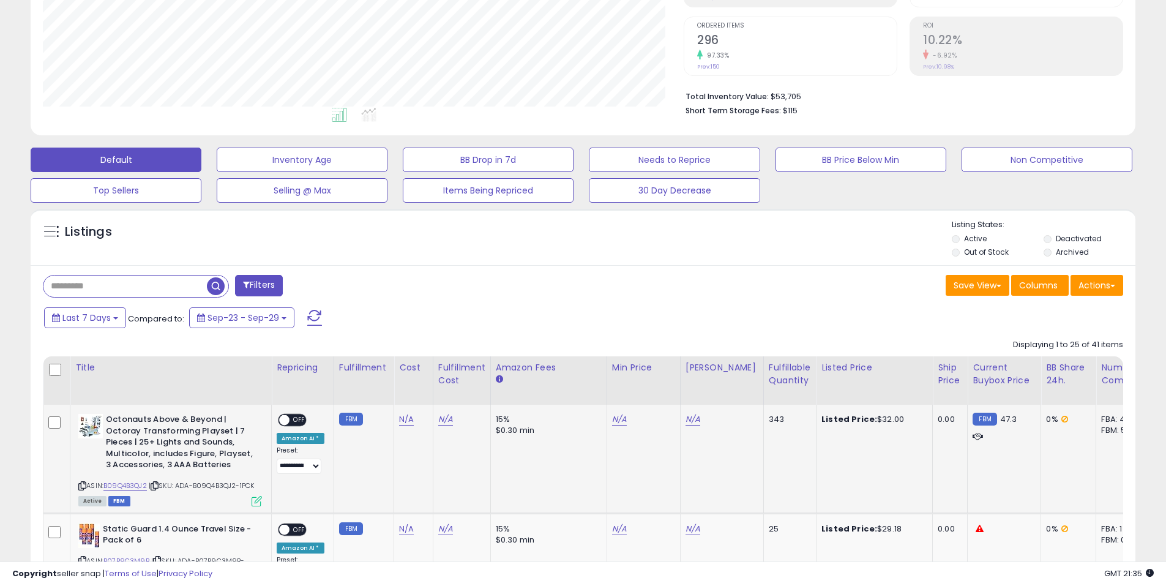
scroll to position [251, 641]
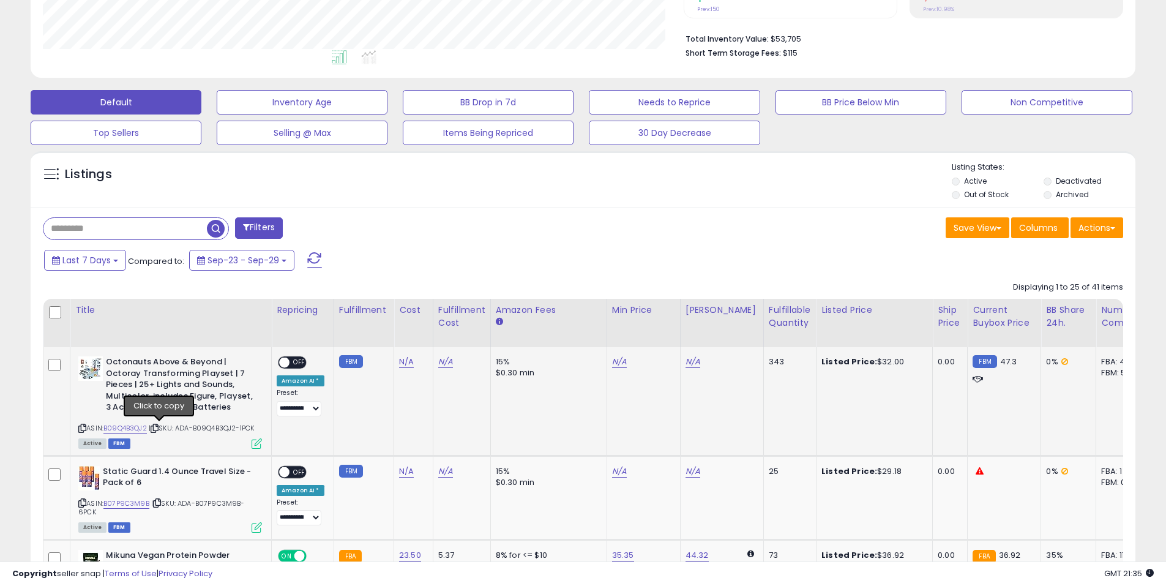
click at [158, 426] on icon at bounding box center [155, 428] width 8 height 7
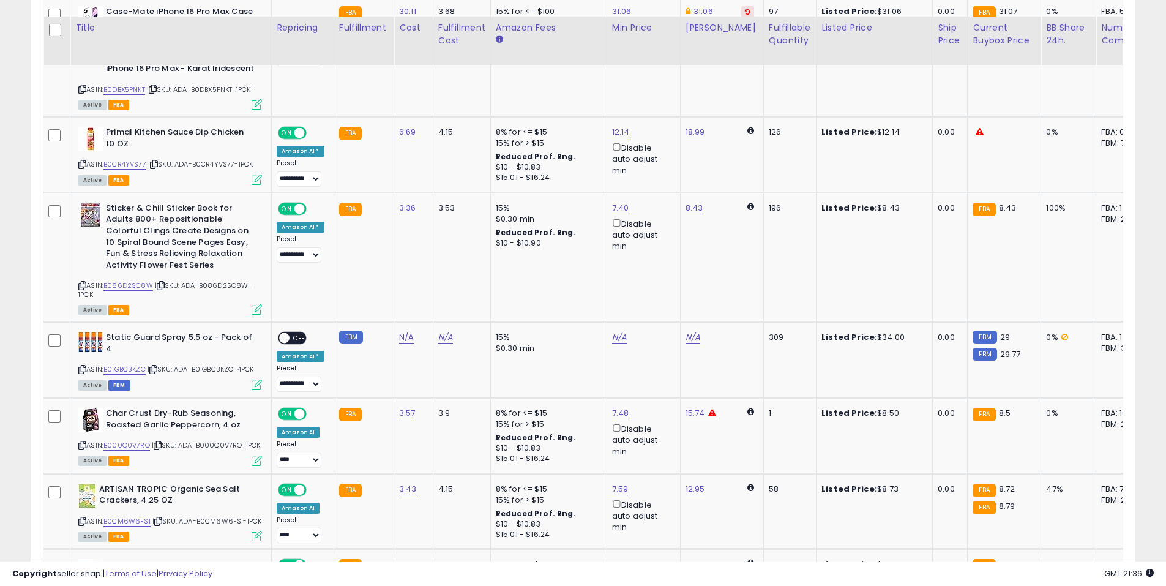
scroll to position [2552, 0]
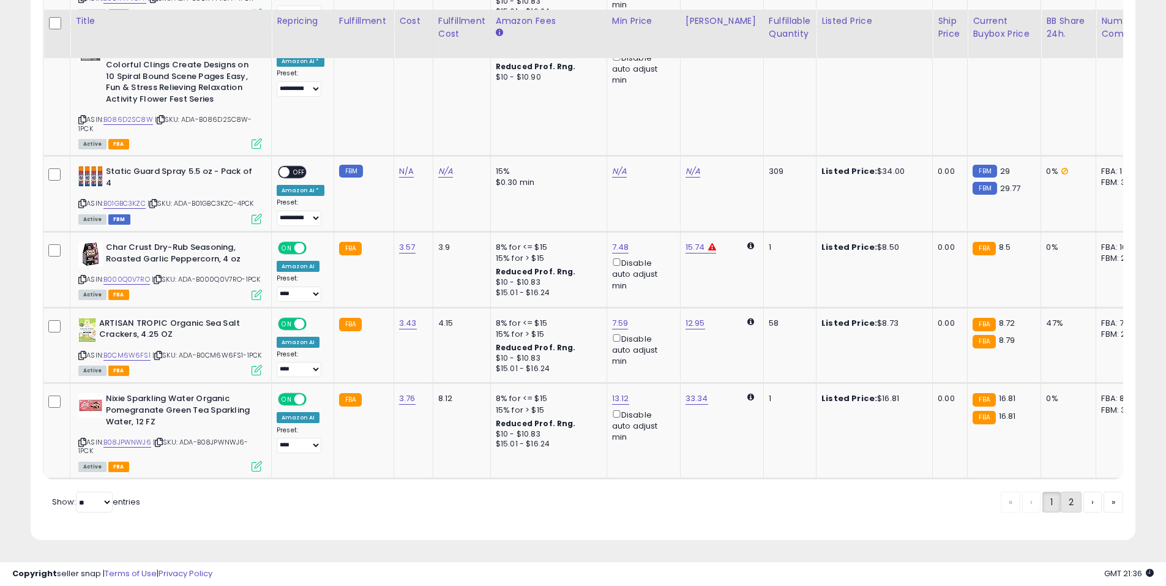
click at [1065, 506] on link "2" at bounding box center [1070, 501] width 21 height 21
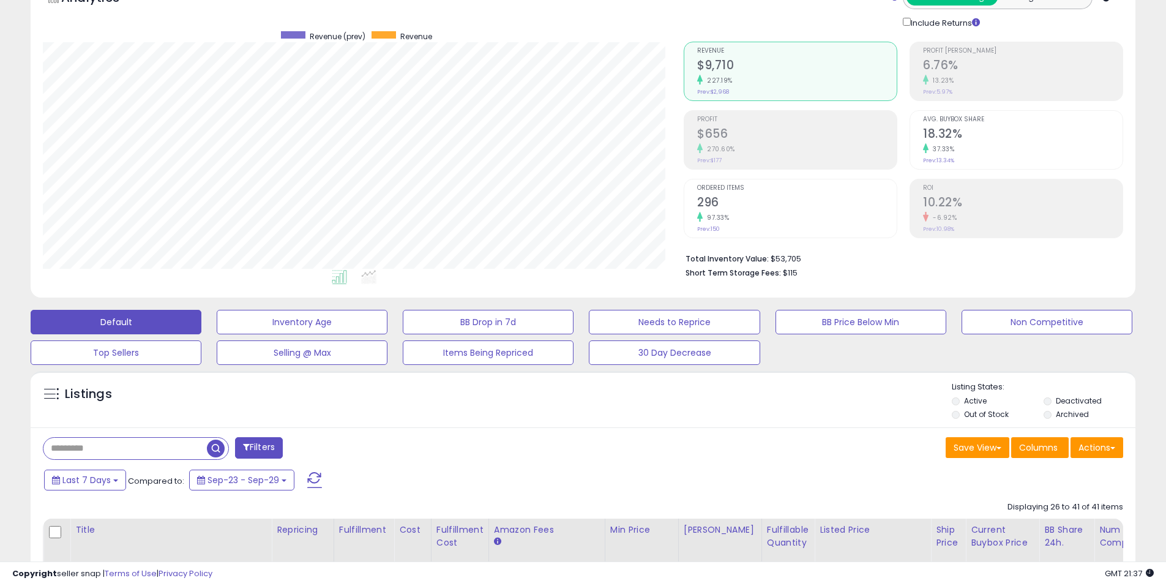
scroll to position [0, 0]
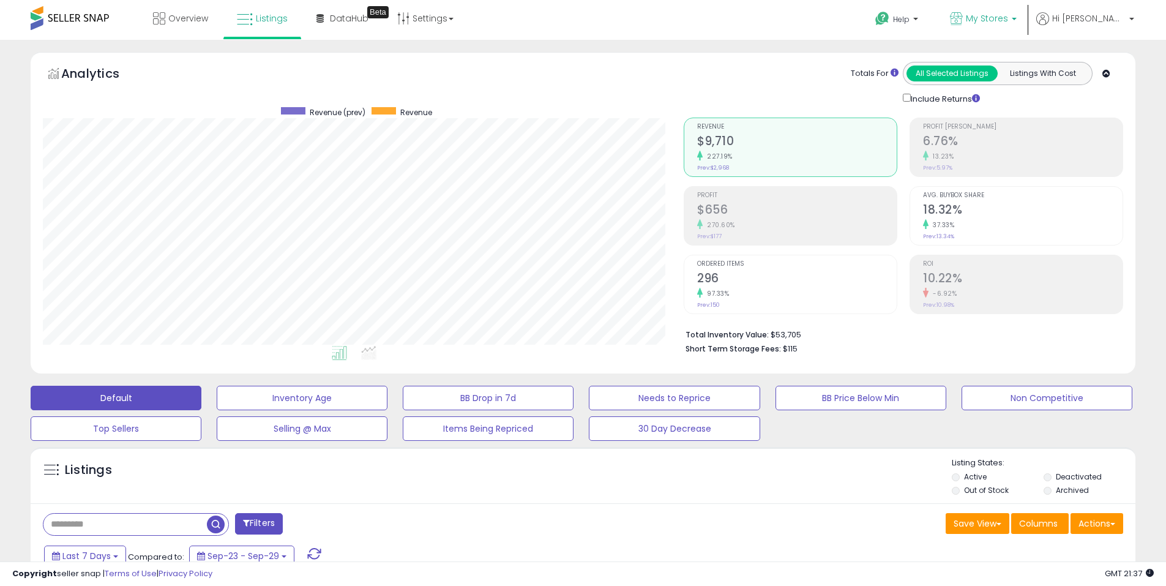
click at [1008, 21] on span "My Stores" at bounding box center [987, 18] width 42 height 12
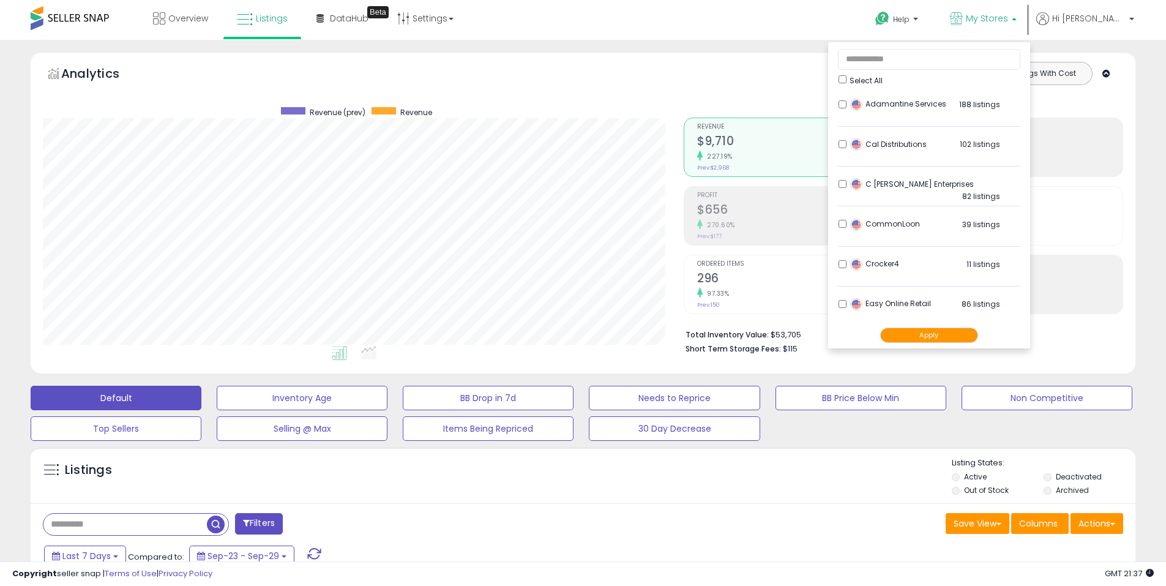
click at [921, 95] on li "Adamantine Services 188 listings" at bounding box center [929, 108] width 182 height 38
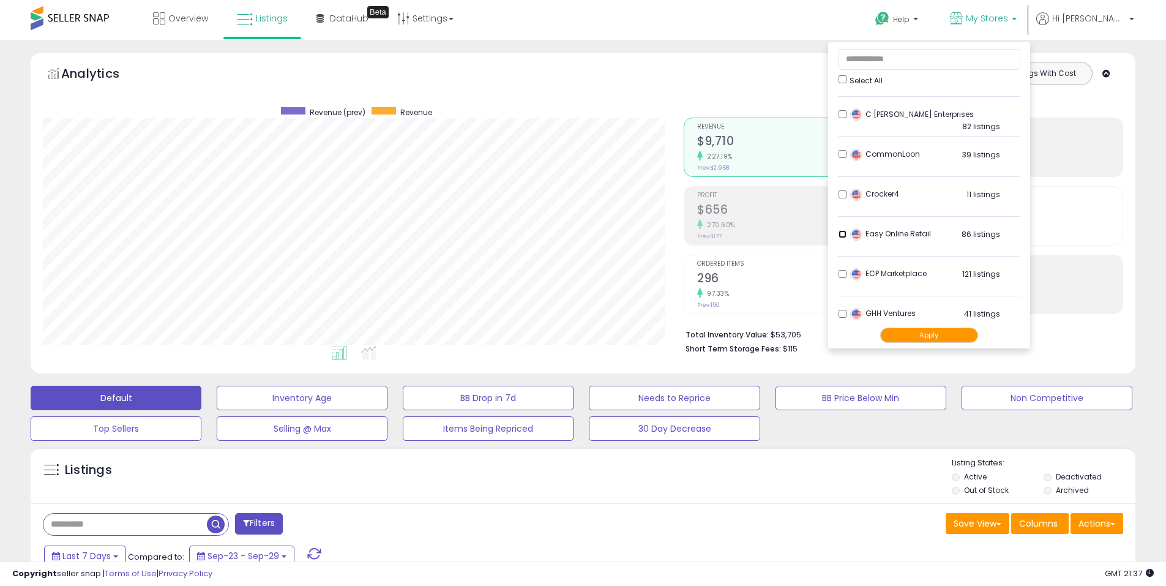
scroll to position [122, 0]
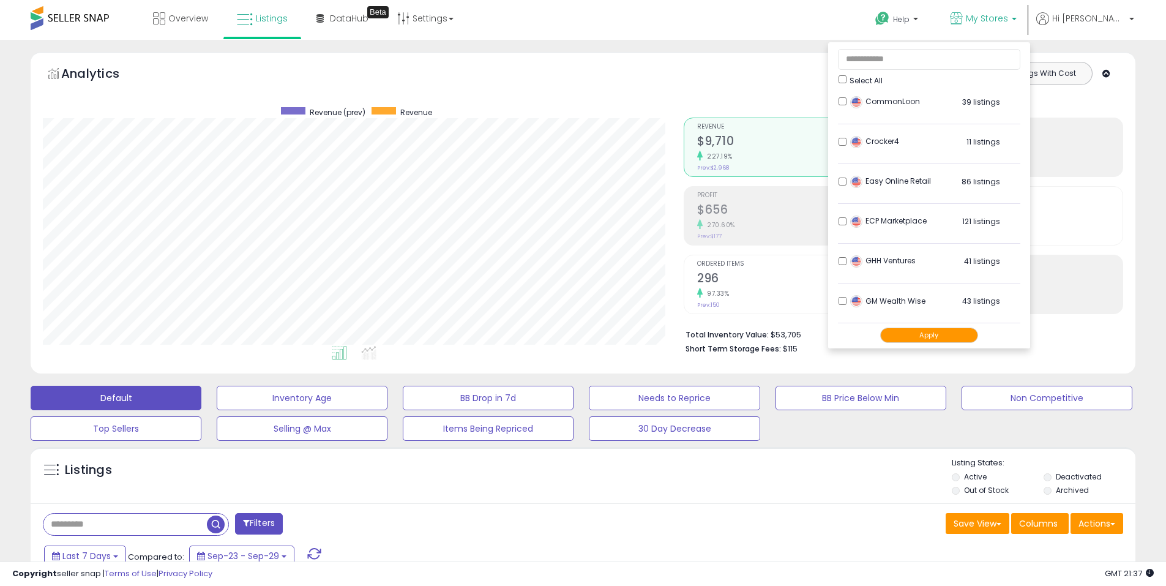
click at [939, 333] on button "Apply" at bounding box center [929, 334] width 98 height 15
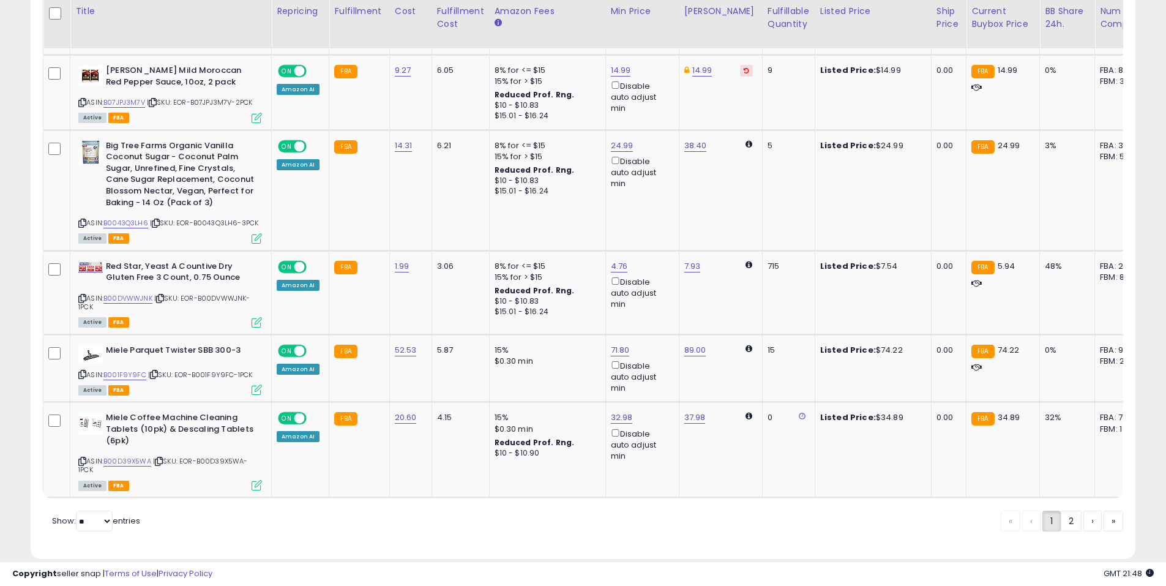
scroll to position [2509, 0]
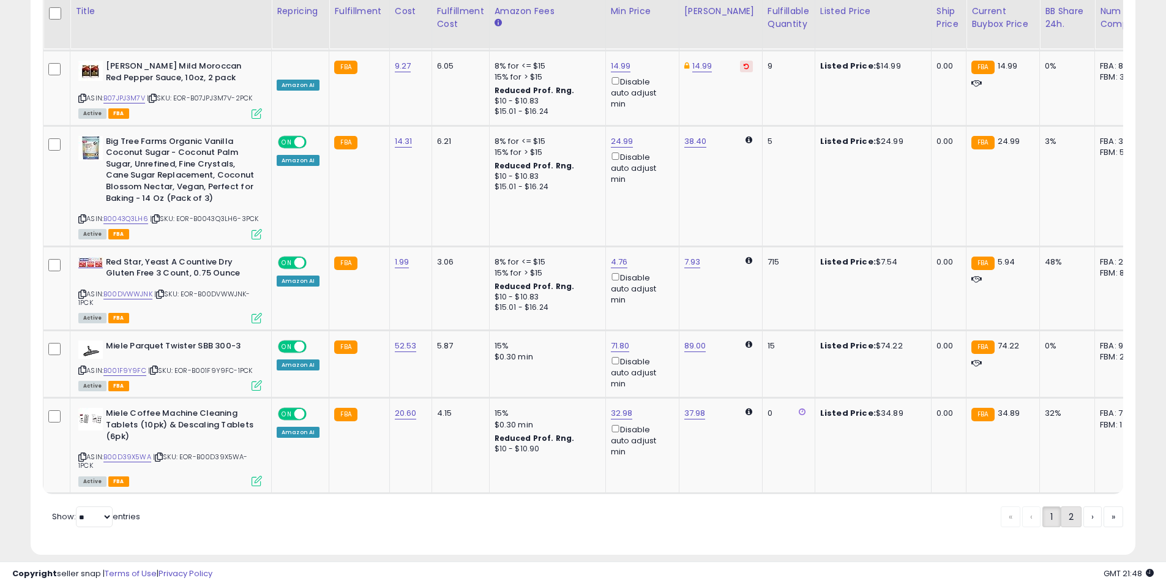
click at [1070, 508] on link "2" at bounding box center [1070, 516] width 21 height 21
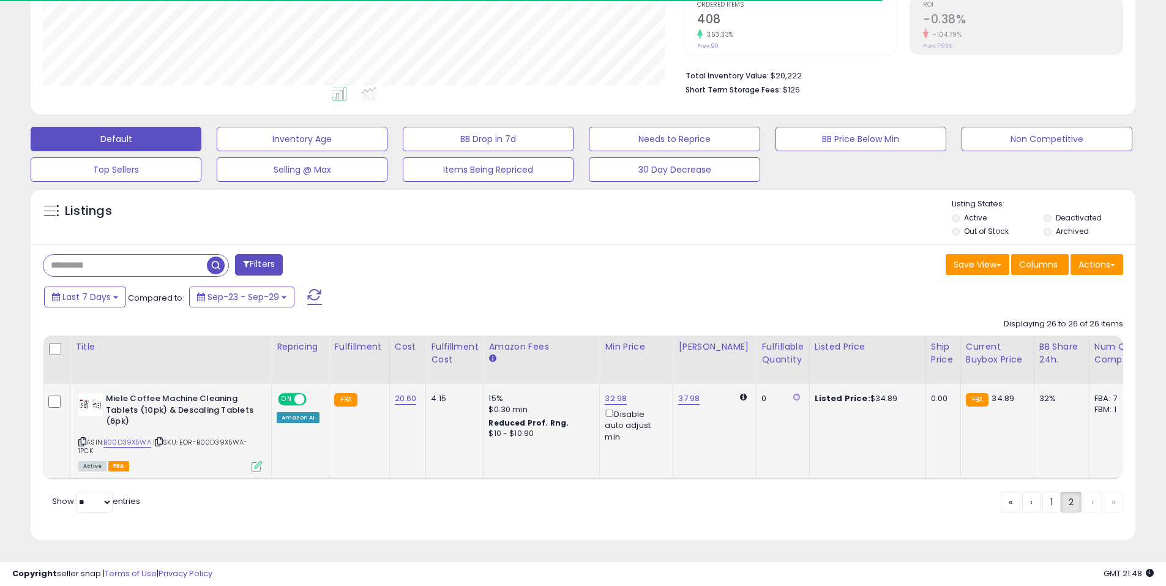
scroll to position [268, 0]
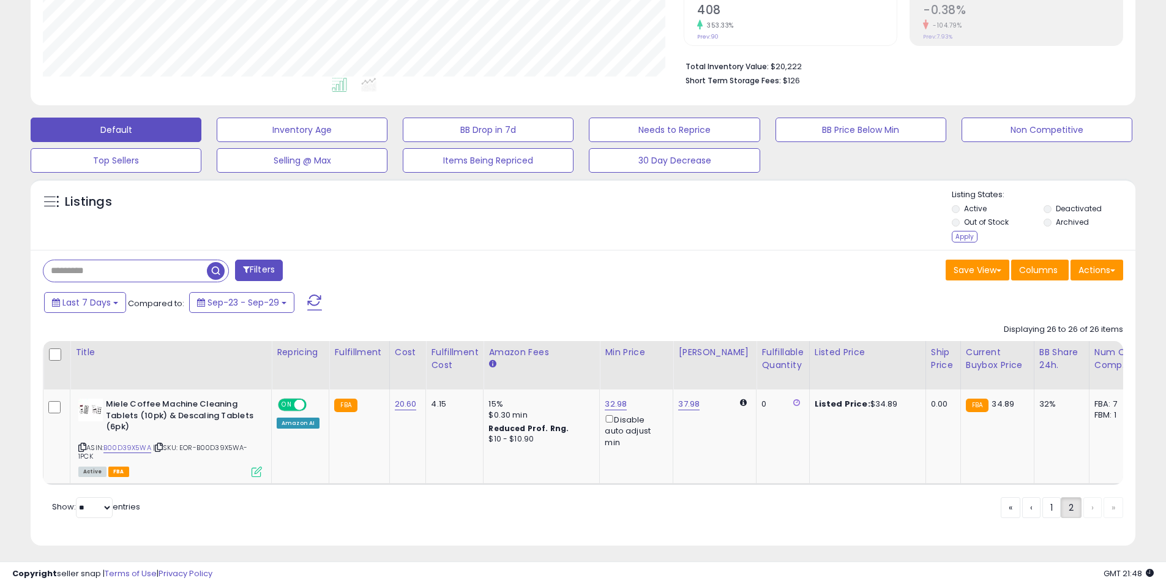
click at [1051, 218] on li "Archived" at bounding box center [1088, 223] width 90 height 13
click at [958, 238] on div "Apply" at bounding box center [964, 237] width 26 height 12
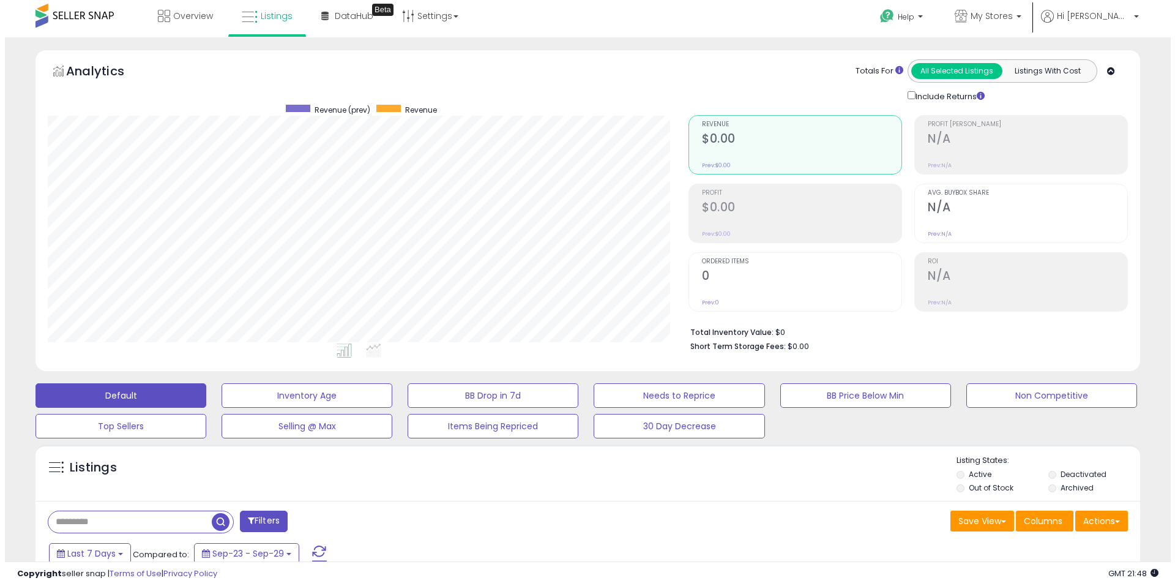
scroll to position [0, 0]
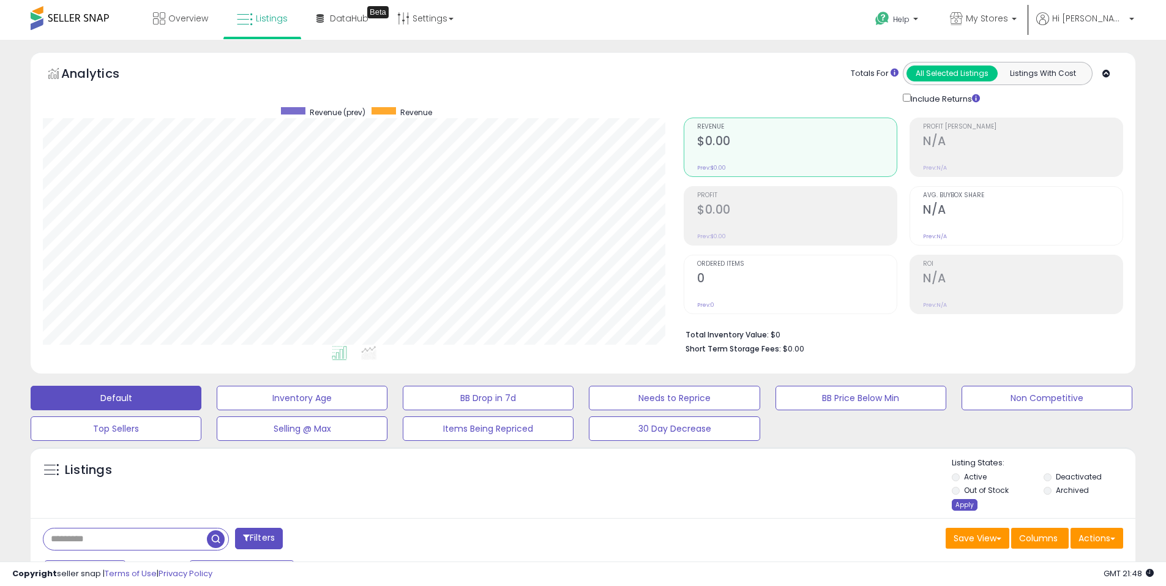
click at [957, 504] on div "Apply" at bounding box center [964, 505] width 26 height 12
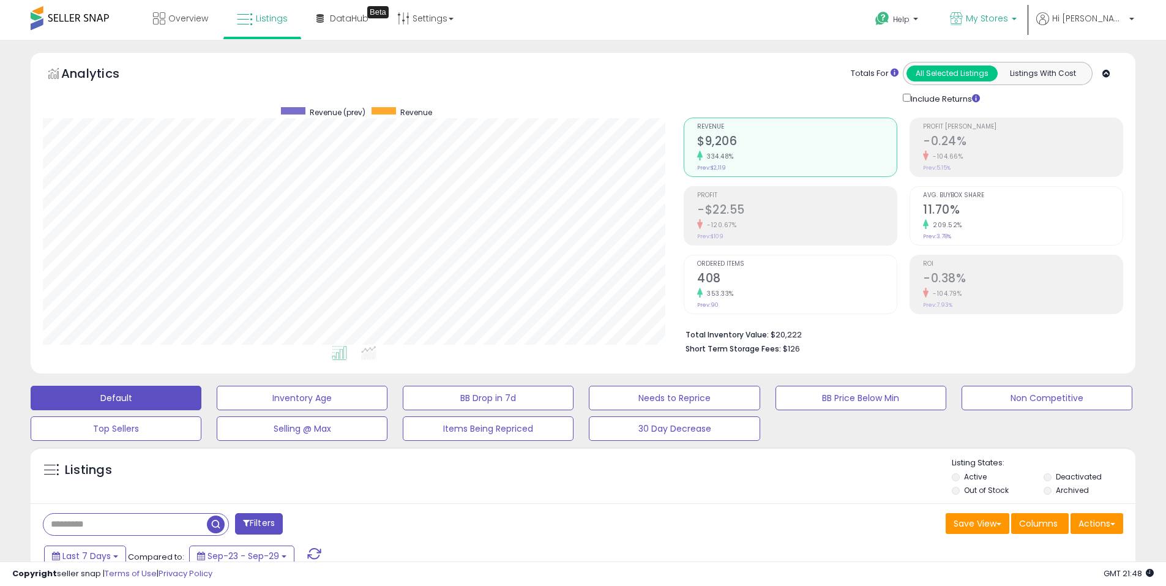
click at [1008, 20] on span "My Stores" at bounding box center [987, 18] width 42 height 12
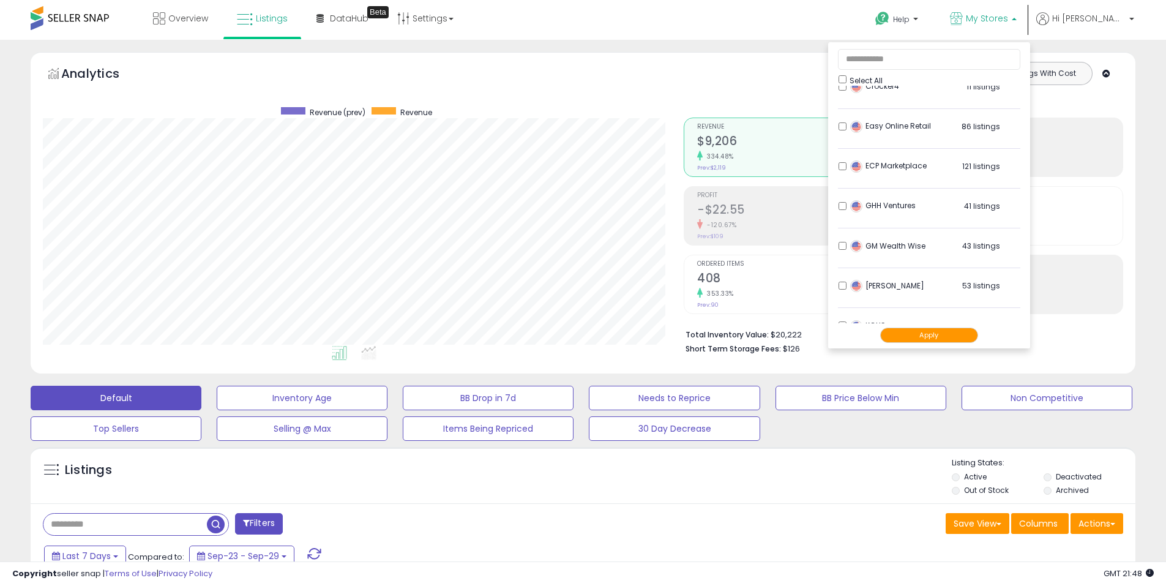
scroll to position [184, 0]
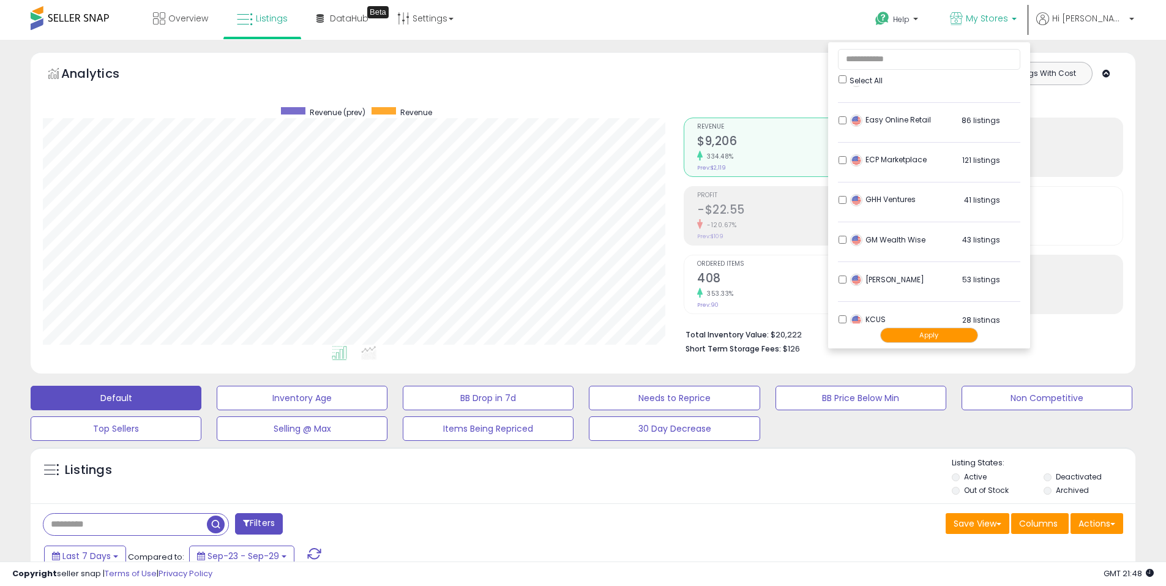
click at [945, 333] on button "Apply" at bounding box center [929, 334] width 98 height 15
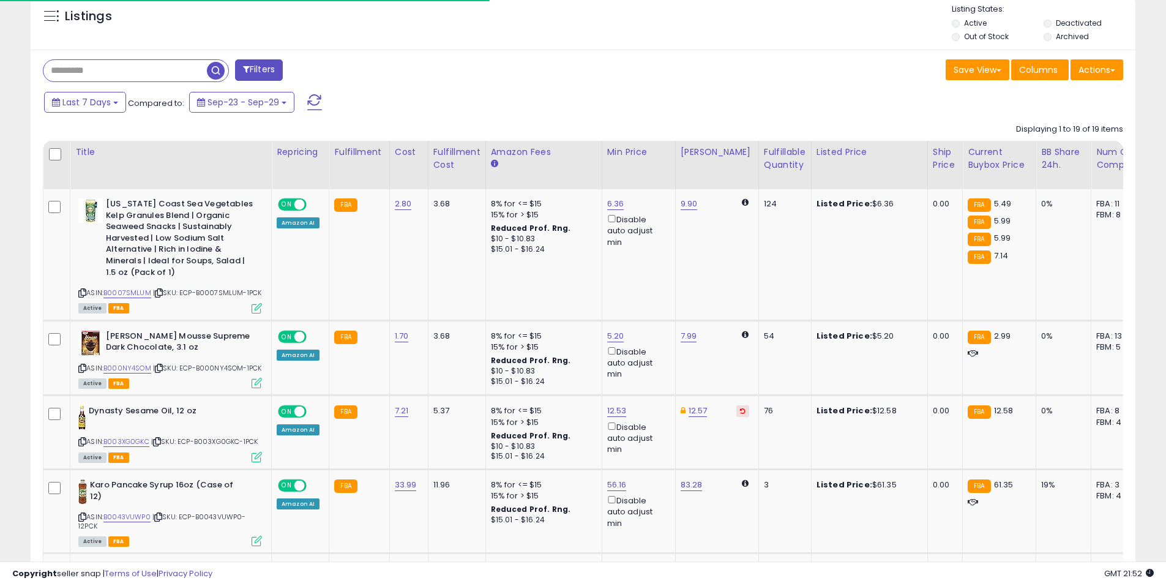
scroll to position [275, 0]
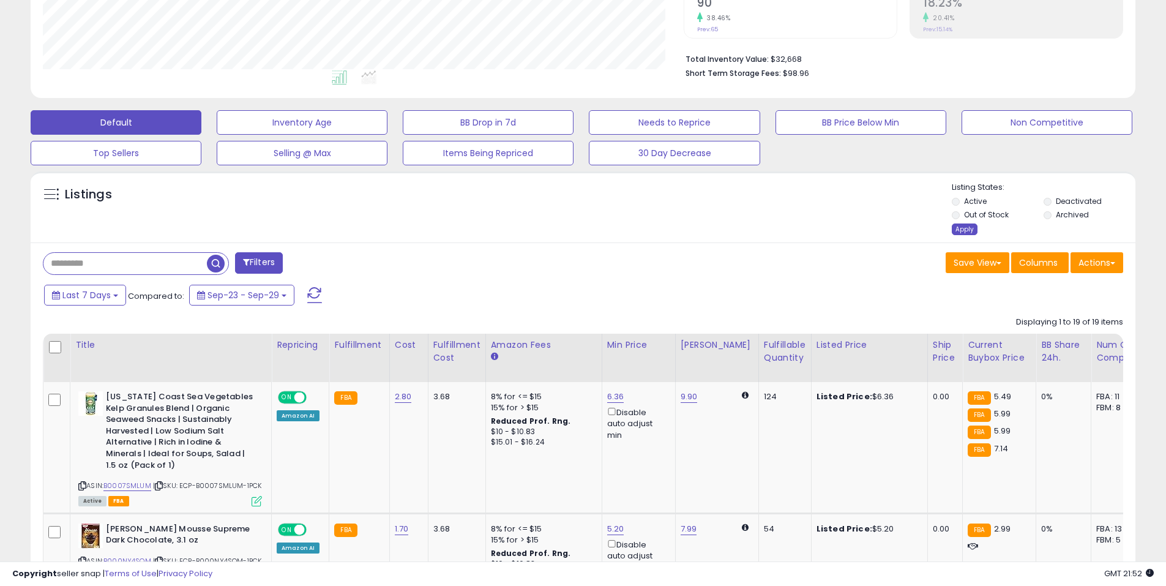
click at [967, 225] on div "Apply" at bounding box center [964, 229] width 26 height 12
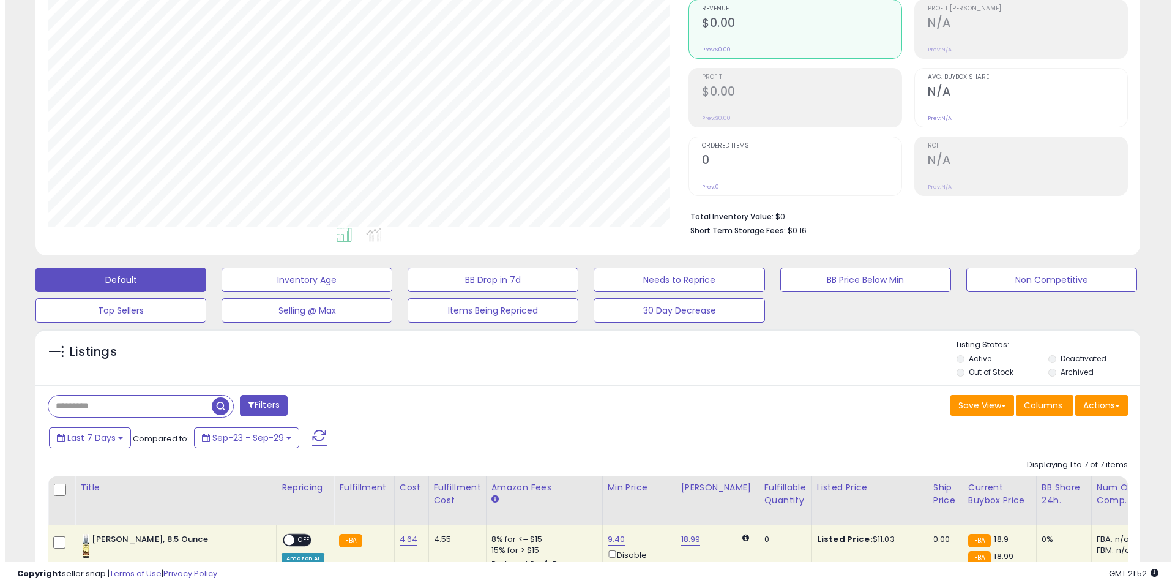
scroll to position [0, 0]
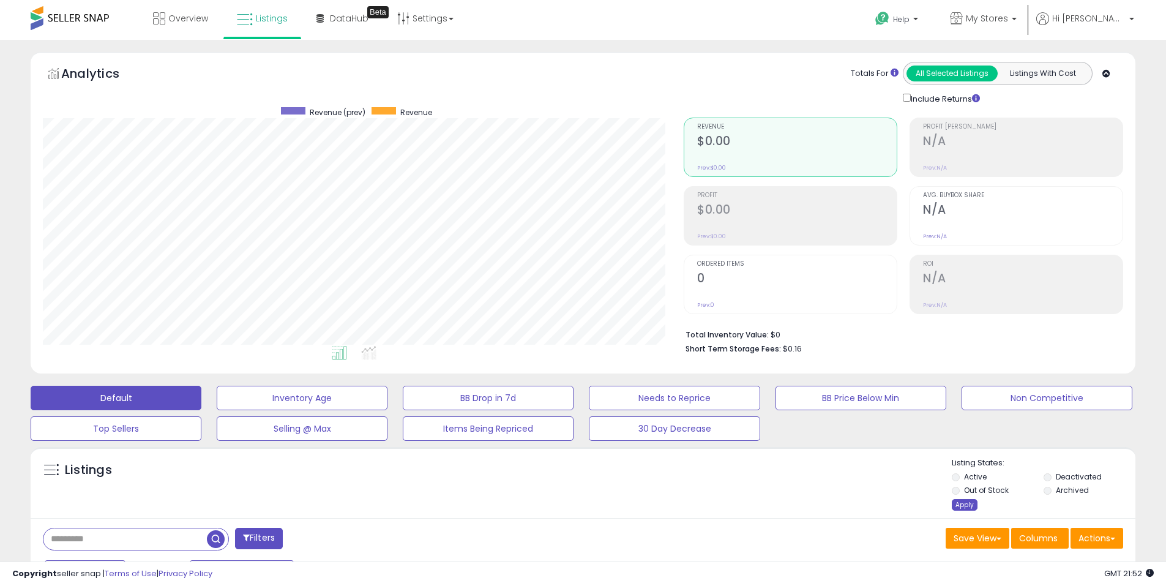
click at [966, 502] on div "Apply" at bounding box center [964, 505] width 26 height 12
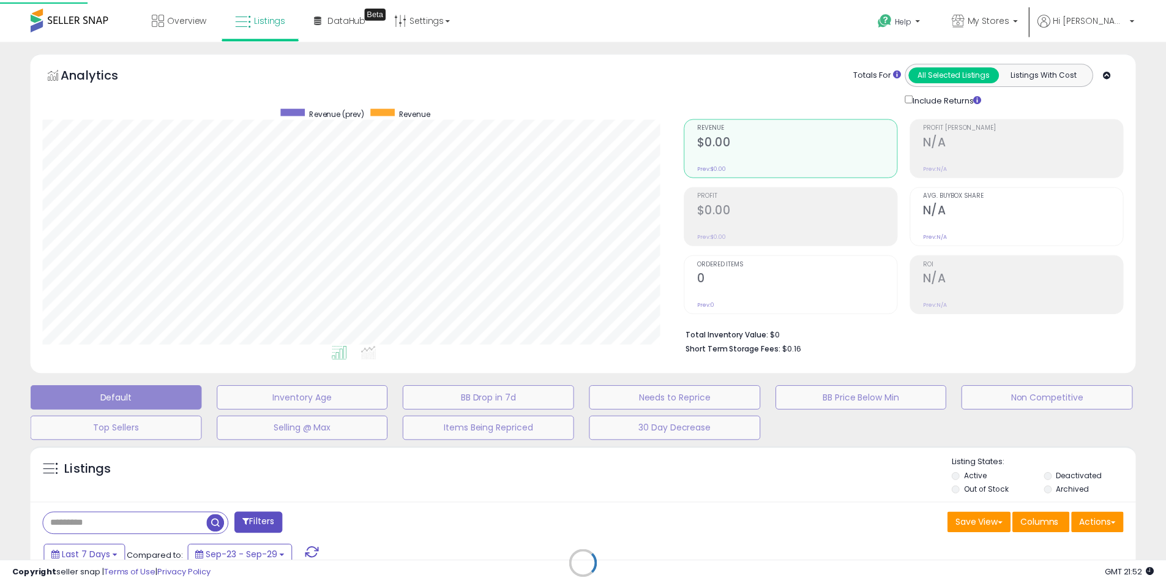
scroll to position [251, 646]
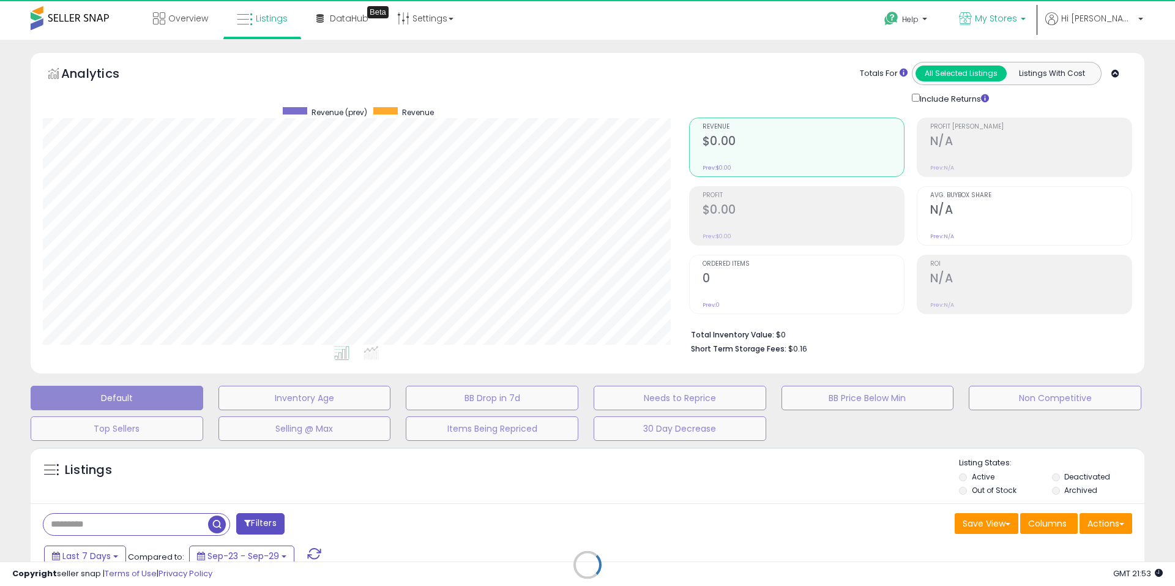
click at [1017, 20] on span "My Stores" at bounding box center [996, 18] width 42 height 12
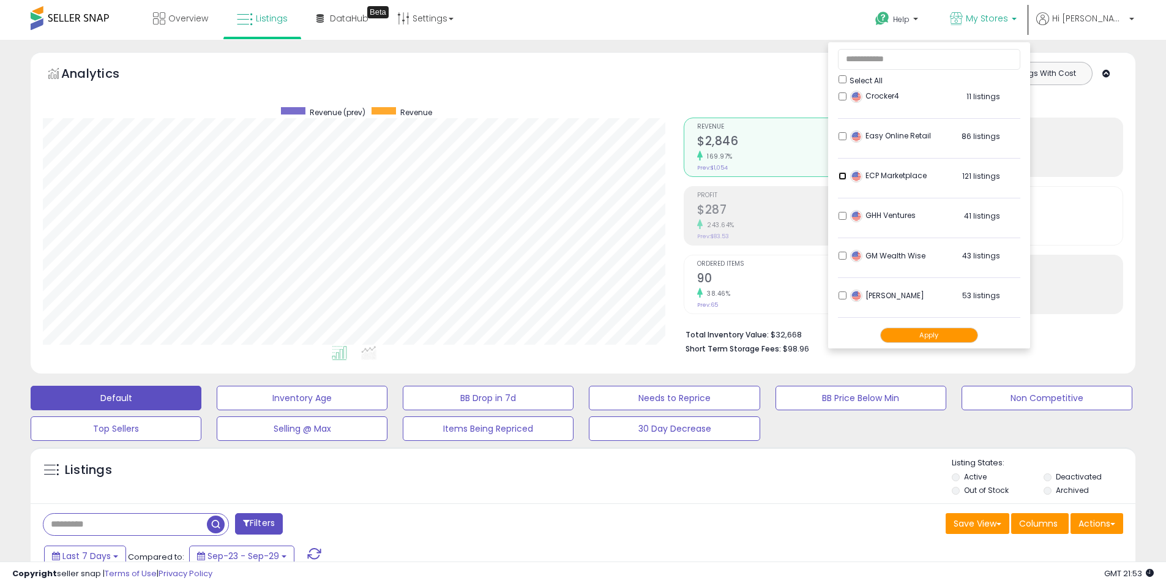
scroll to position [184, 0]
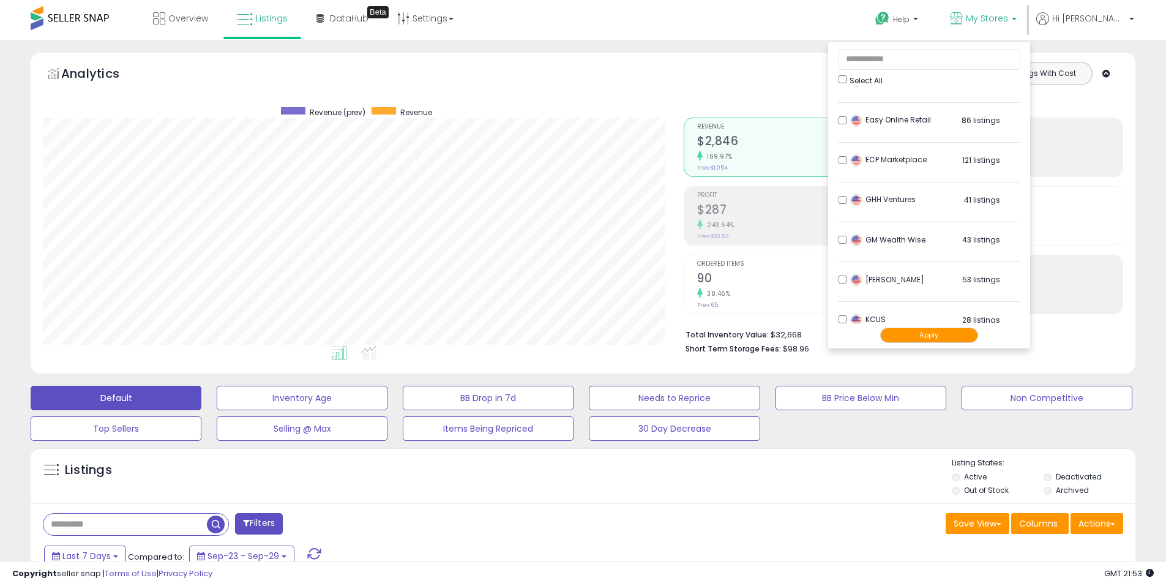
click at [960, 342] on button "Apply" at bounding box center [929, 334] width 98 height 15
click at [957, 335] on button "Apply" at bounding box center [929, 334] width 98 height 15
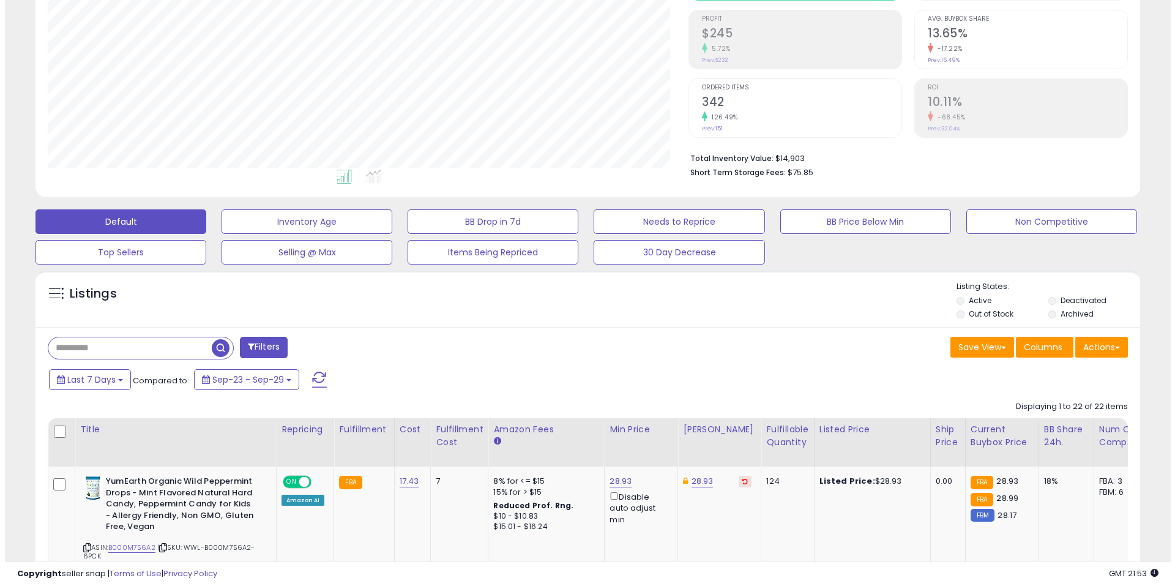
scroll to position [35, 0]
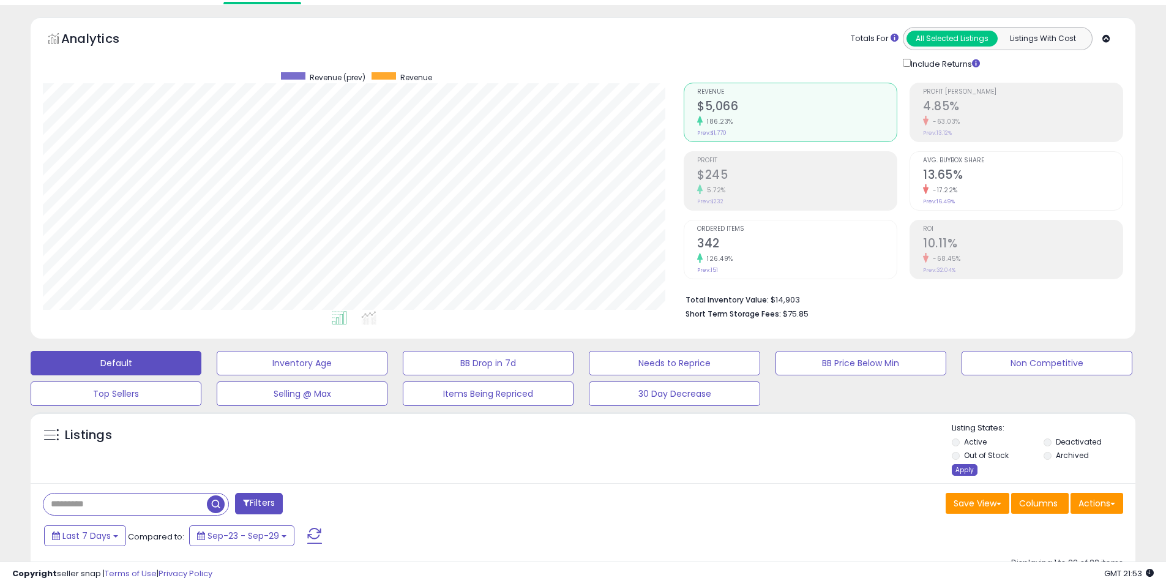
click at [964, 472] on div "Apply" at bounding box center [964, 470] width 26 height 12
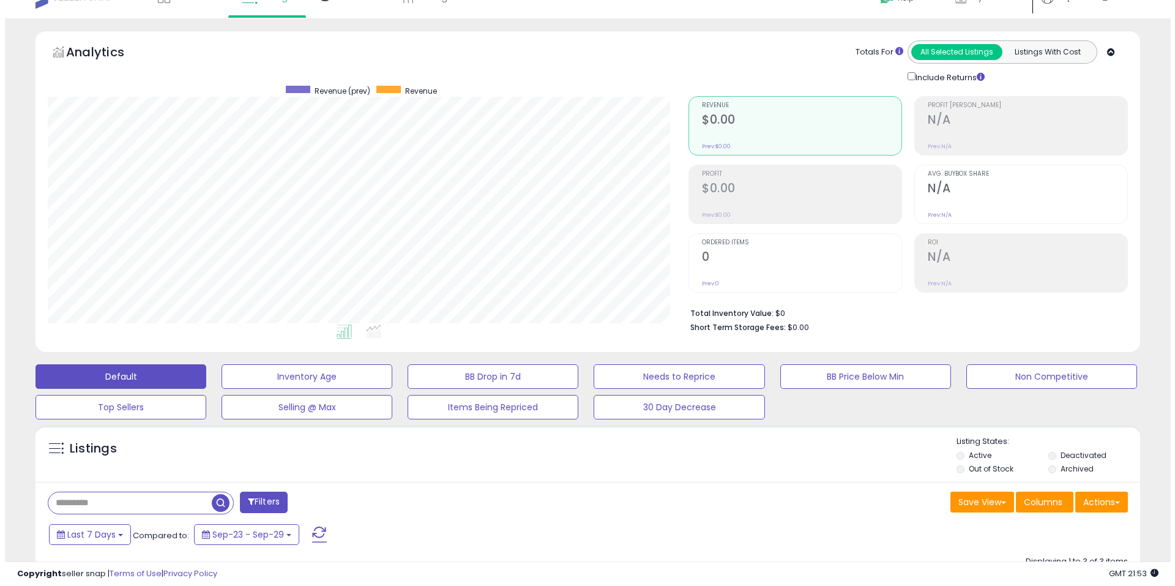
scroll to position [0, 0]
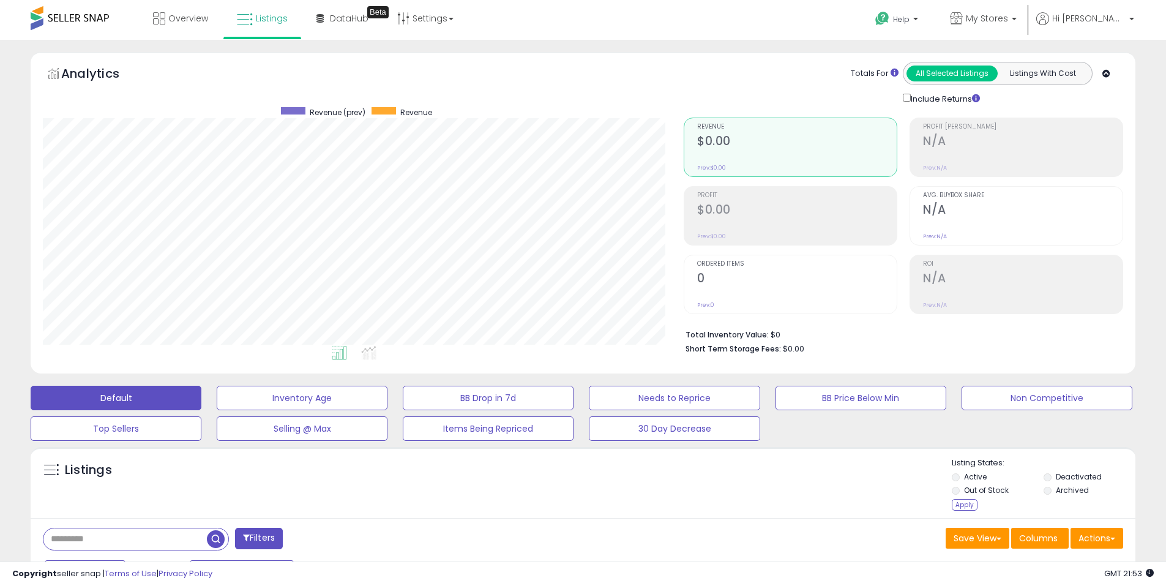
click at [961, 508] on div "Apply" at bounding box center [964, 505] width 26 height 12
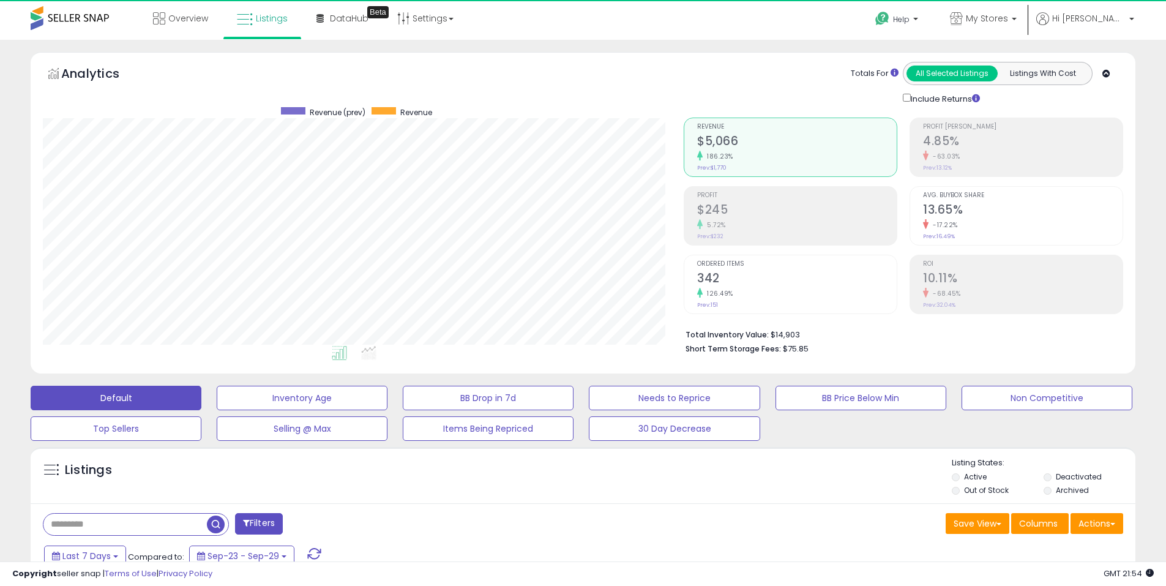
scroll to position [251, 641]
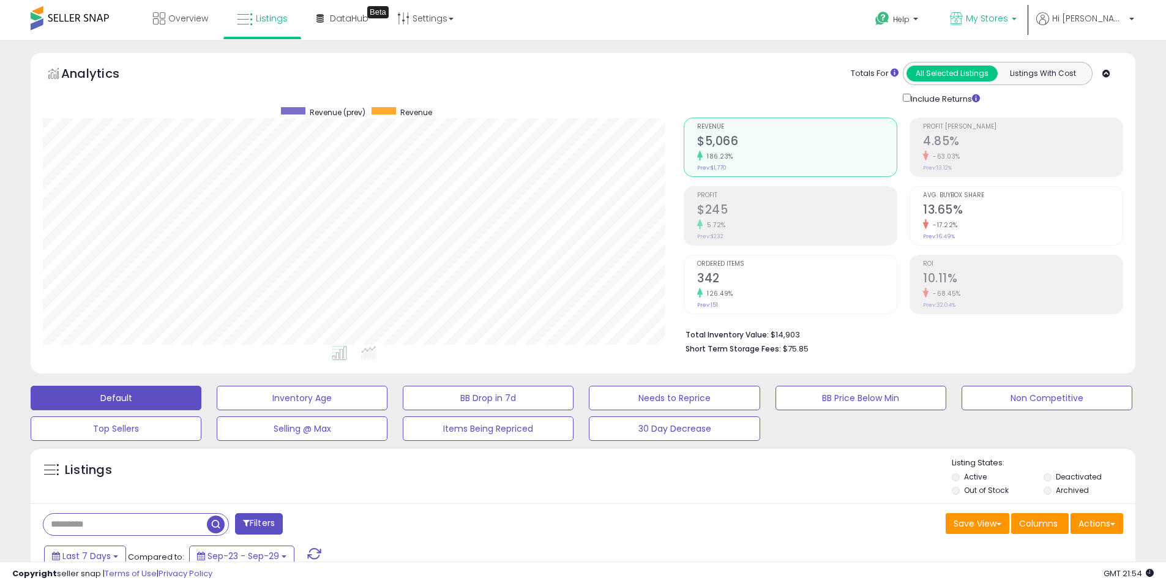
click at [1008, 17] on span "My Stores" at bounding box center [987, 18] width 42 height 12
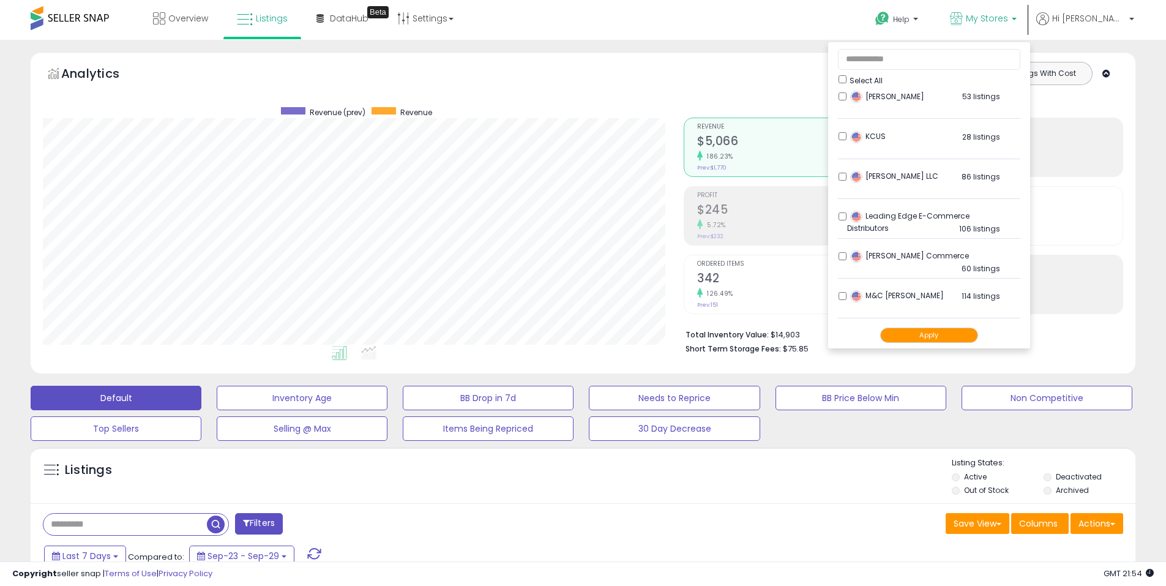
scroll to position [367, 0]
click at [966, 331] on button "Apply" at bounding box center [929, 334] width 98 height 15
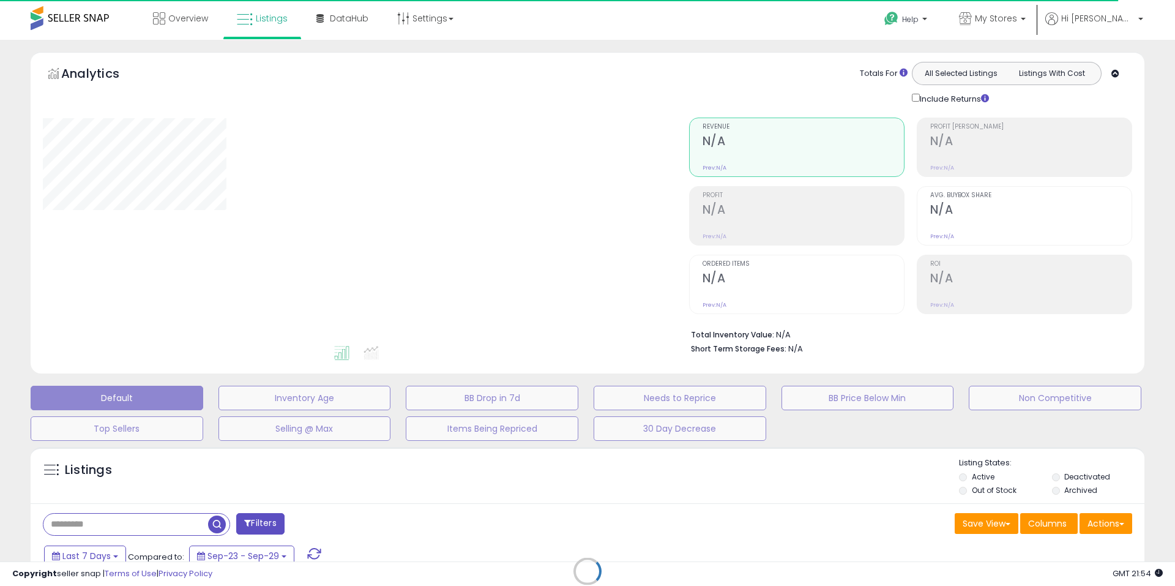
click at [392, 477] on div "Retrieving listings data.." at bounding box center [587, 580] width 1132 height 279
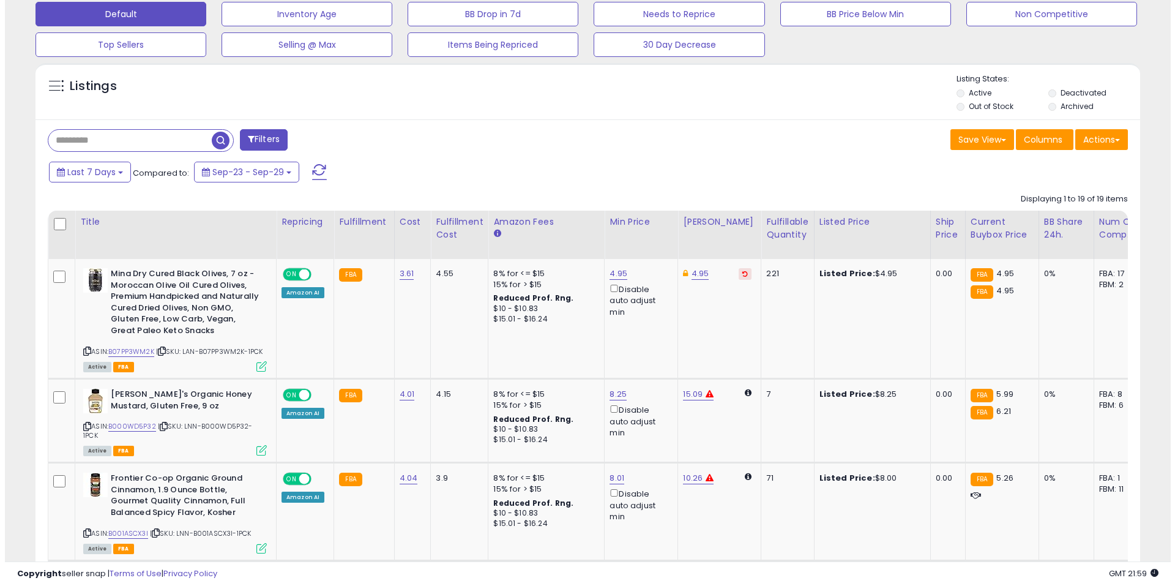
scroll to position [139, 0]
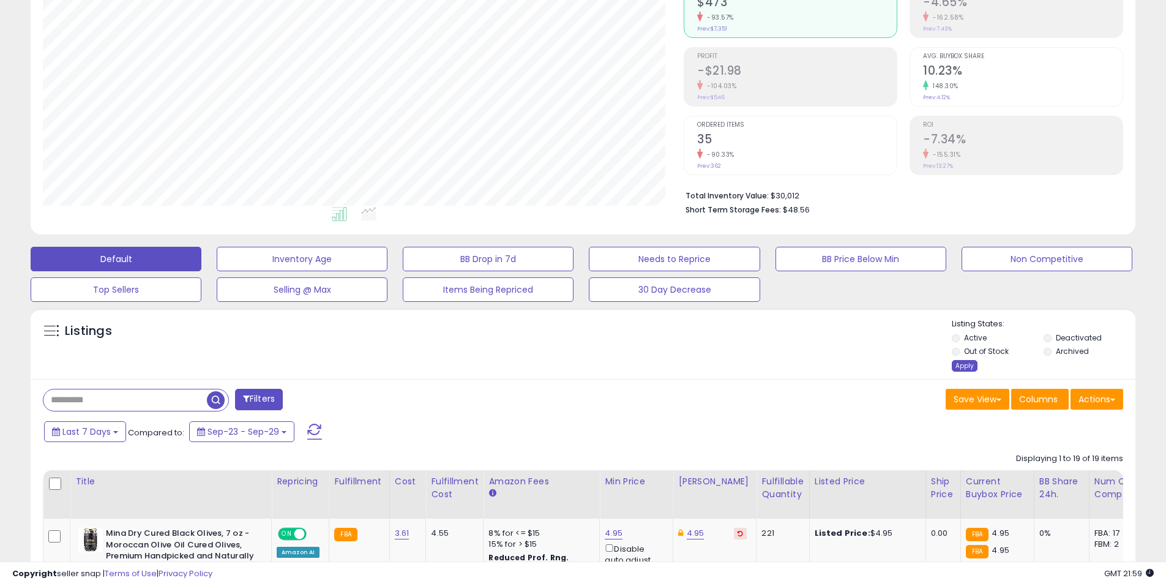
drag, startPoint x: 971, startPoint y: 365, endPoint x: 965, endPoint y: 366, distance: 6.1
click at [970, 365] on div "Apply" at bounding box center [964, 366] width 26 height 12
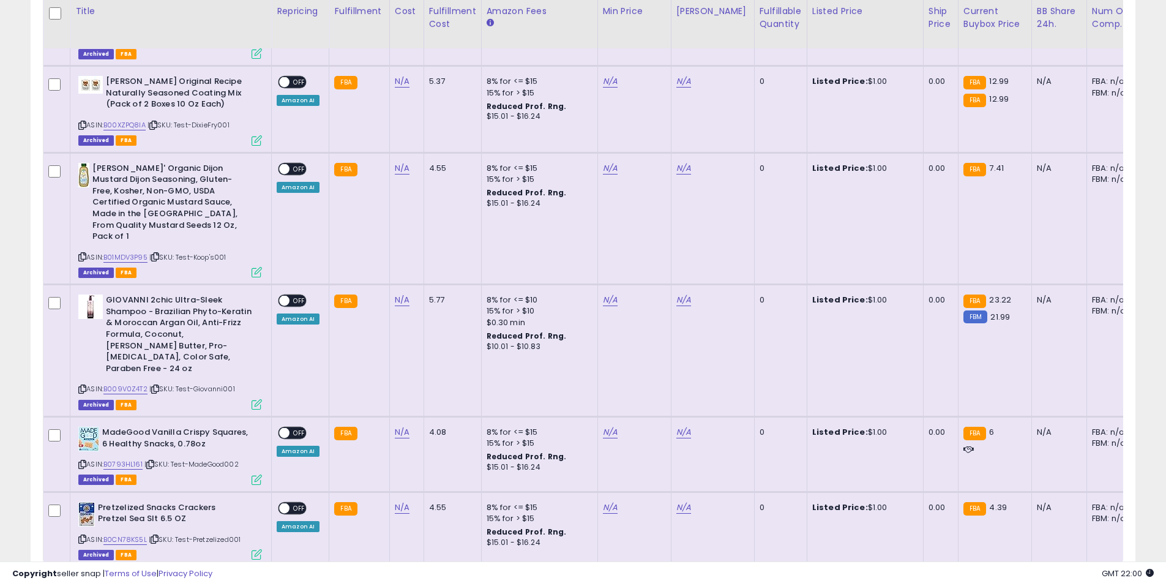
scroll to position [2500, 0]
